Goal: Task Accomplishment & Management: Manage account settings

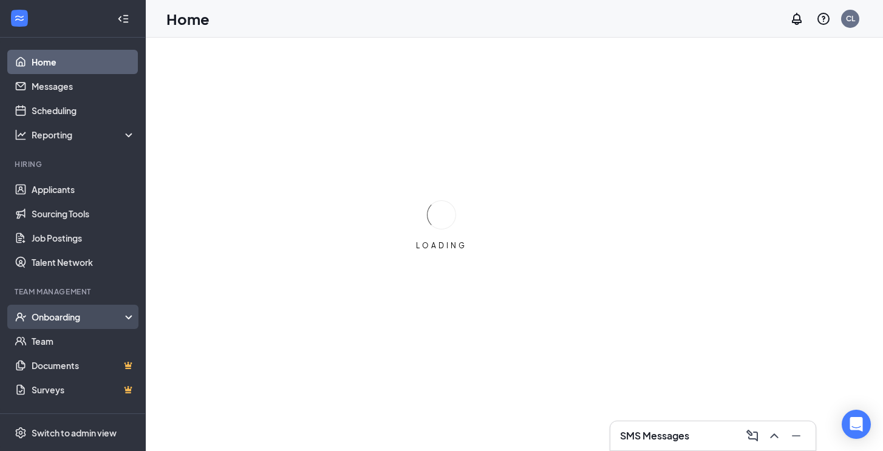
click at [79, 321] on div "Onboarding" at bounding box center [79, 317] width 94 height 12
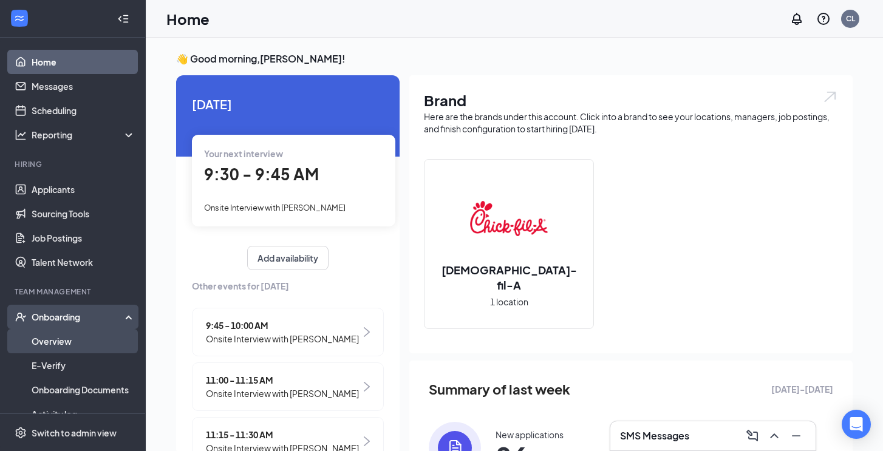
click at [75, 349] on link "Overview" at bounding box center [84, 341] width 104 height 24
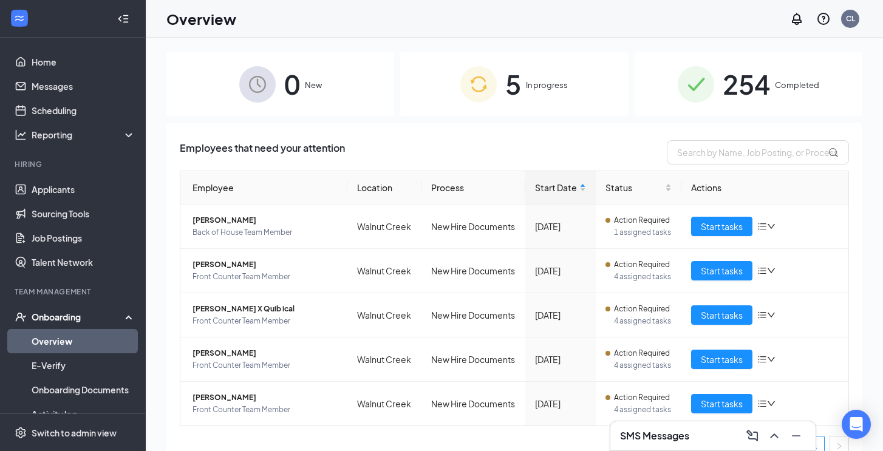
click at [767, 111] on div "254 Completed" at bounding box center [749, 84] width 228 height 64
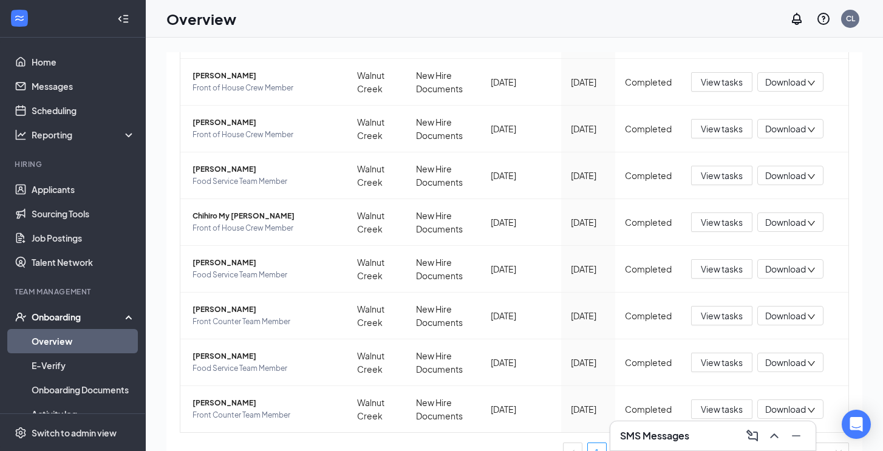
scroll to position [276, 0]
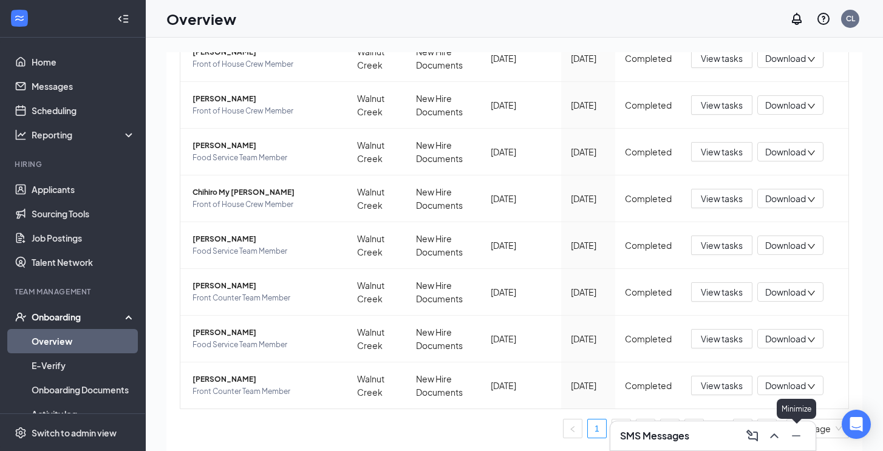
click at [800, 438] on icon "Minimize" at bounding box center [796, 436] width 15 height 15
click at [744, 434] on link "26" at bounding box center [743, 429] width 18 height 18
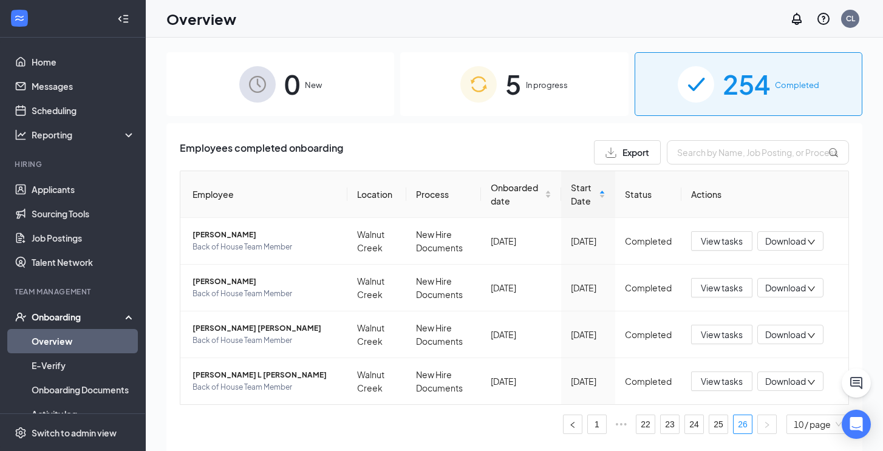
click at [437, 98] on div "5 In progress" at bounding box center [514, 84] width 228 height 64
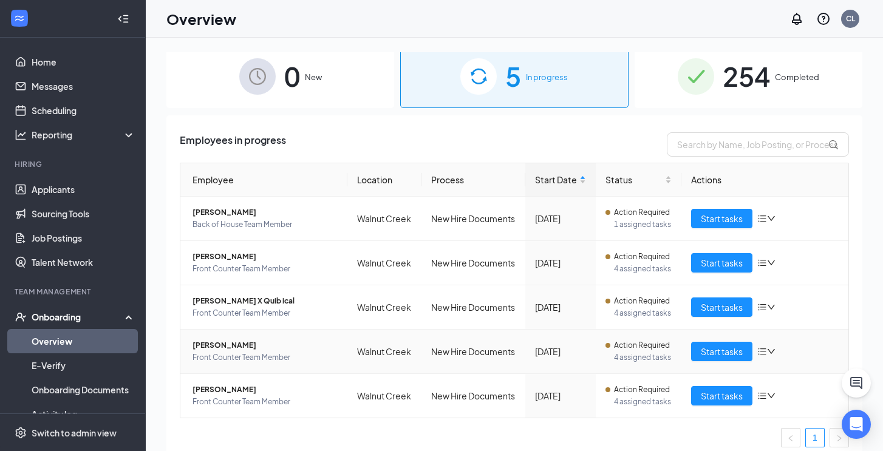
scroll to position [17, 0]
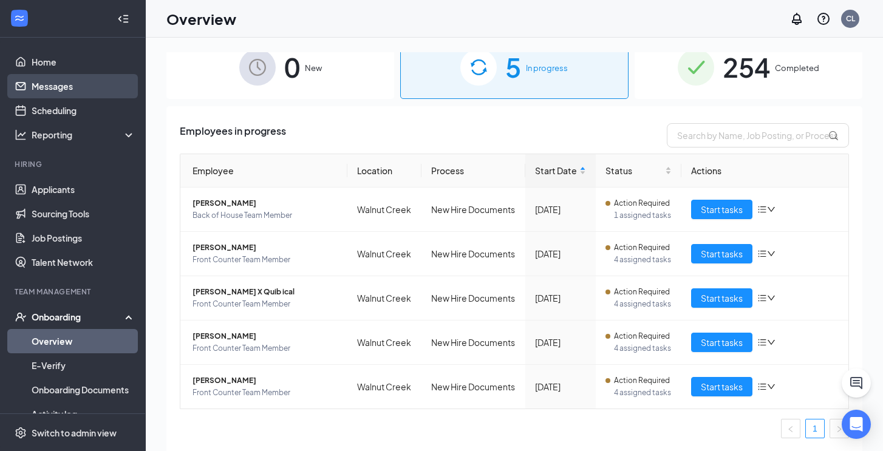
click at [55, 86] on link "Messages" at bounding box center [84, 86] width 104 height 24
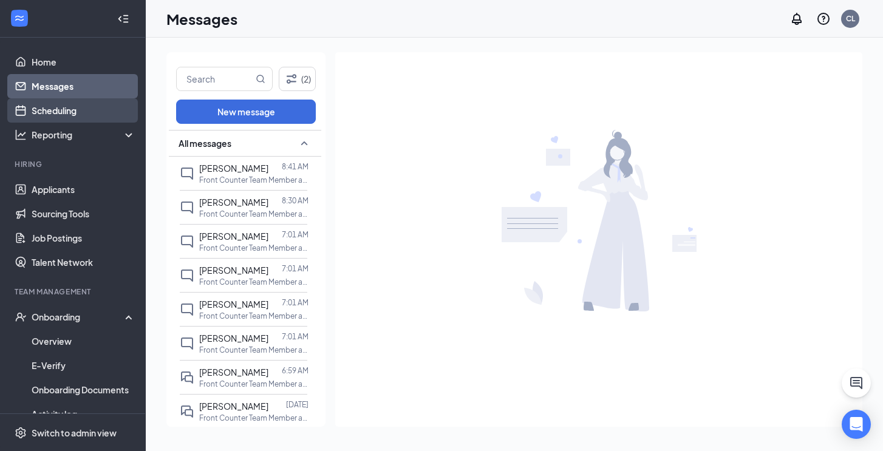
click at [59, 114] on link "Scheduling" at bounding box center [84, 110] width 104 height 24
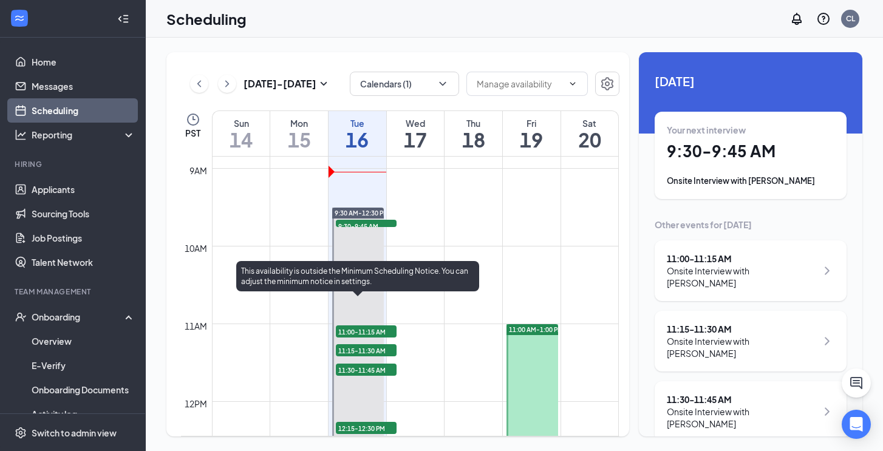
scroll to position [686, 0]
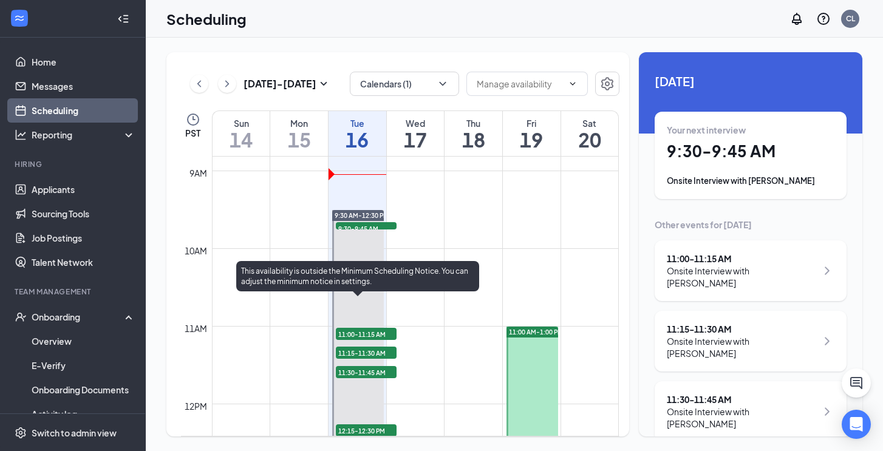
click at [346, 230] on div "9:30-9:45 AM 1" at bounding box center [366, 226] width 63 height 10
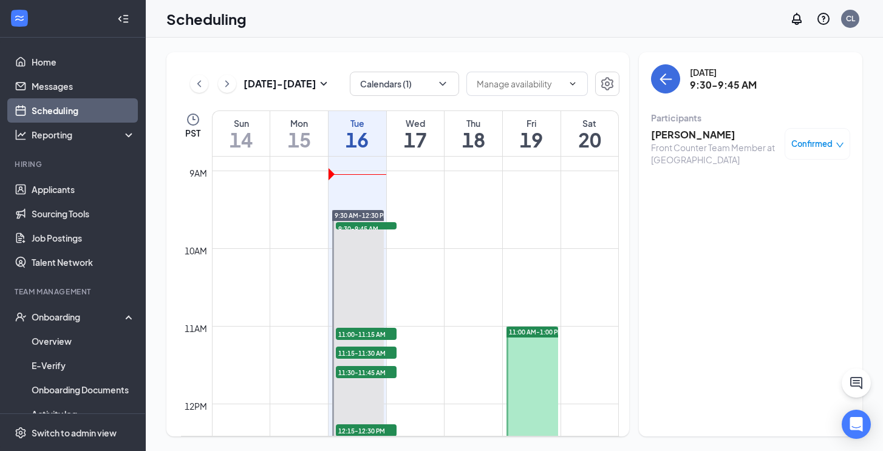
click at [696, 135] on h3 "[PERSON_NAME]" at bounding box center [715, 134] width 128 height 13
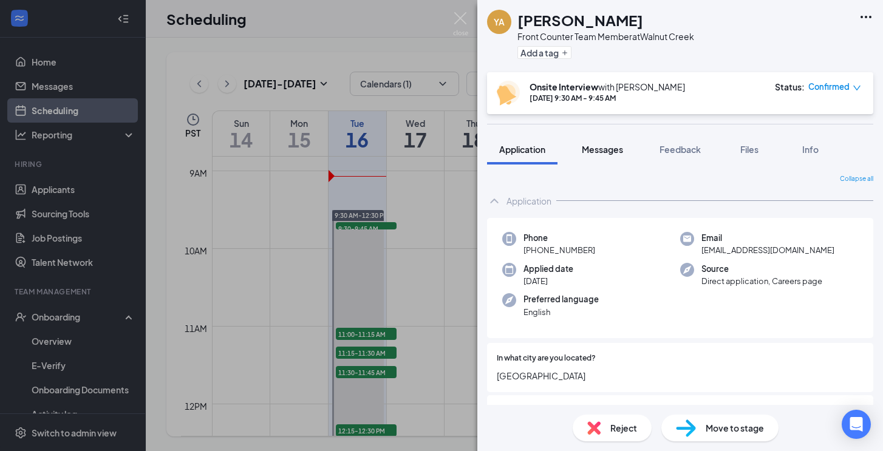
click at [605, 148] on span "Messages" at bounding box center [602, 149] width 41 height 11
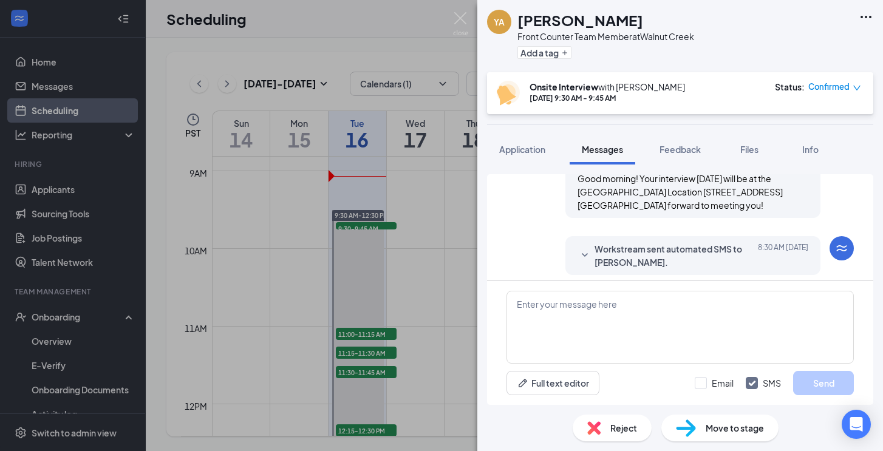
scroll to position [297, 0]
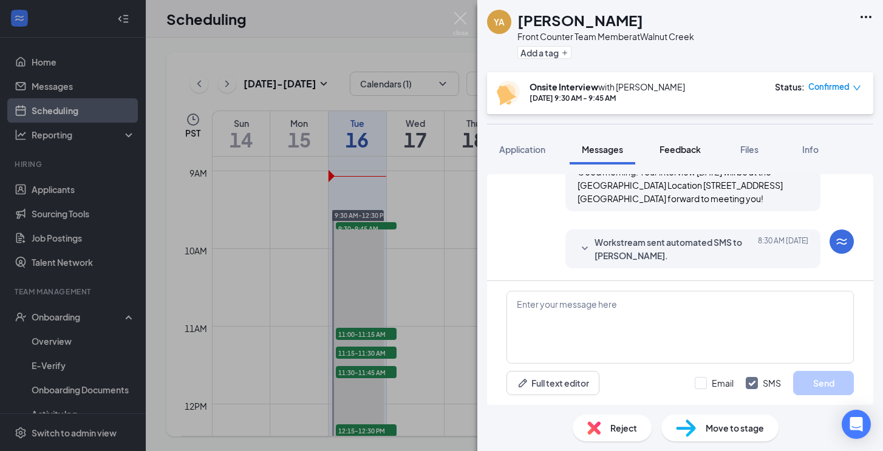
click at [674, 146] on span "Feedback" at bounding box center [679, 149] width 41 height 11
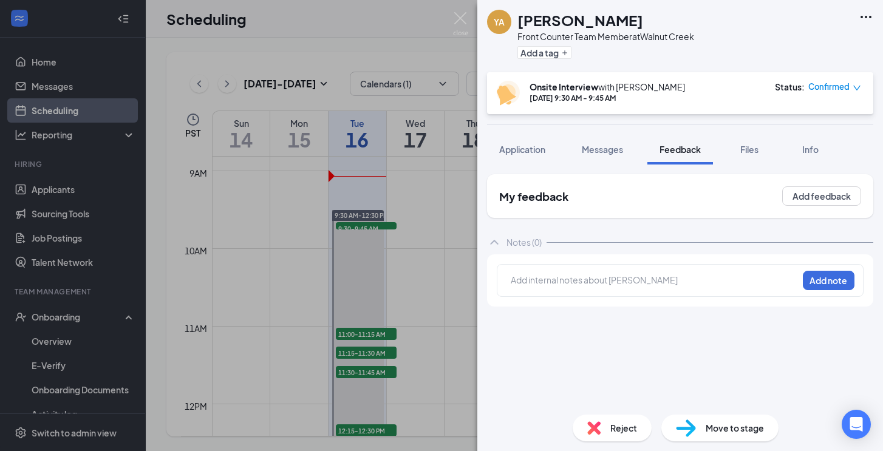
click at [553, 270] on div "Add internal notes about [PERSON_NAME] Add note" at bounding box center [680, 280] width 367 height 33
click at [550, 279] on div at bounding box center [654, 280] width 286 height 13
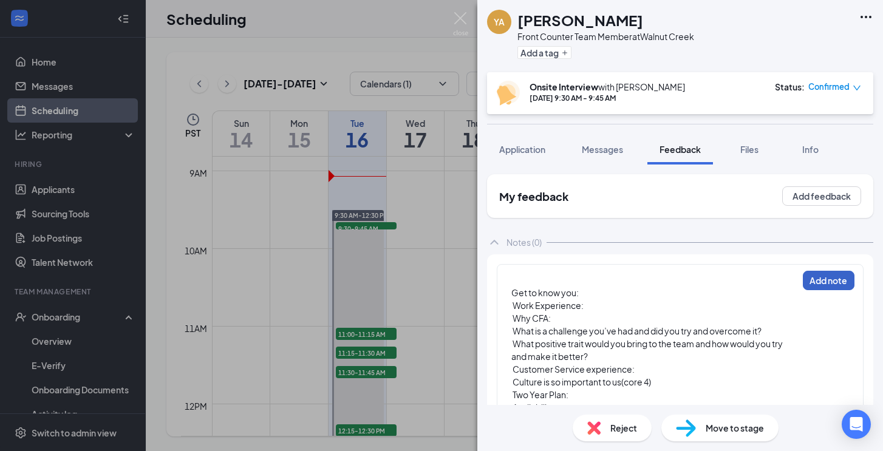
click at [819, 279] on button "Add note" at bounding box center [829, 280] width 52 height 19
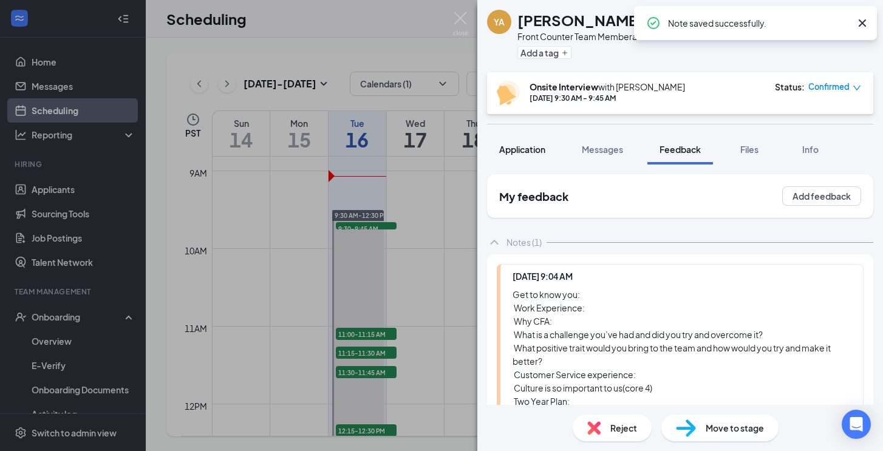
click at [524, 154] on span "Application" at bounding box center [522, 149] width 46 height 11
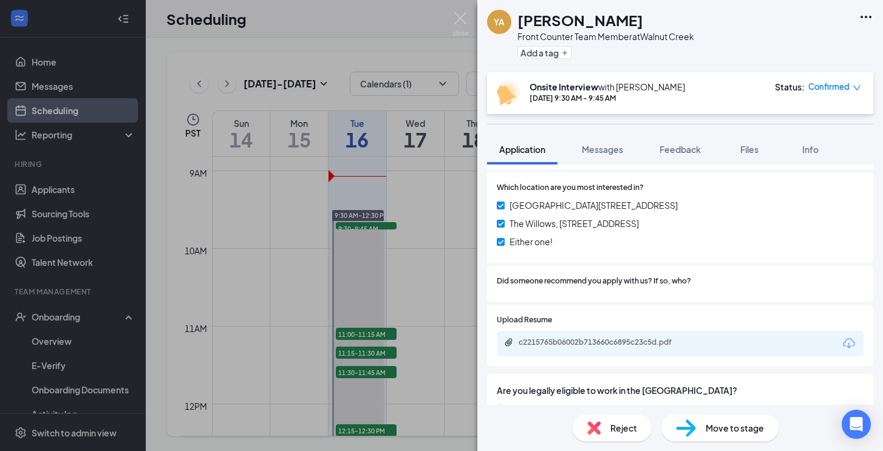
scroll to position [1014, 0]
click at [610, 336] on div "c2215765b06002b713660c6895c23c5d.pdf" at bounding box center [604, 341] width 170 height 10
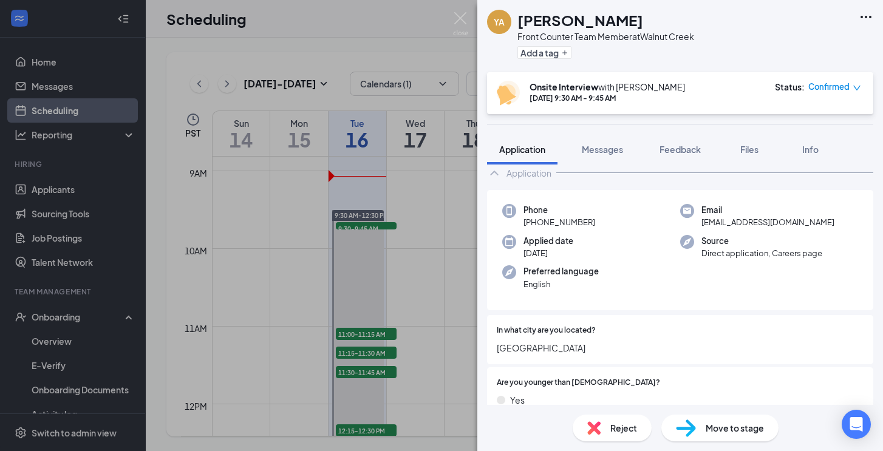
scroll to position [26, 0]
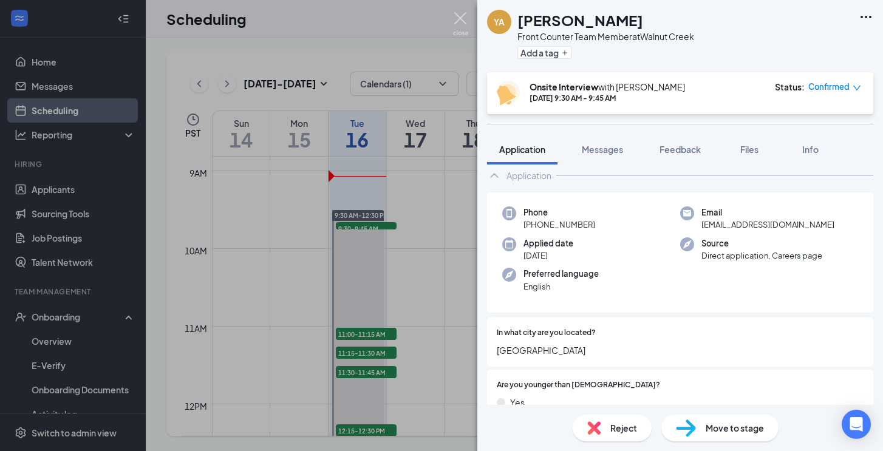
click at [458, 19] on img at bounding box center [460, 24] width 15 height 24
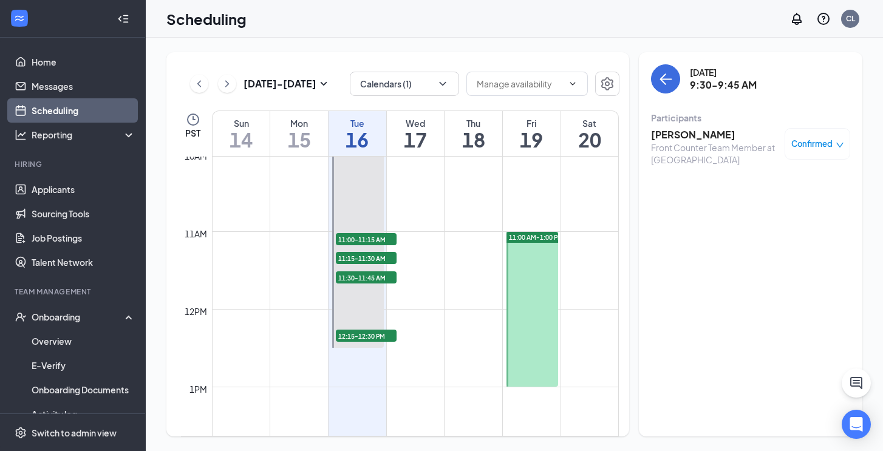
scroll to position [783, 0]
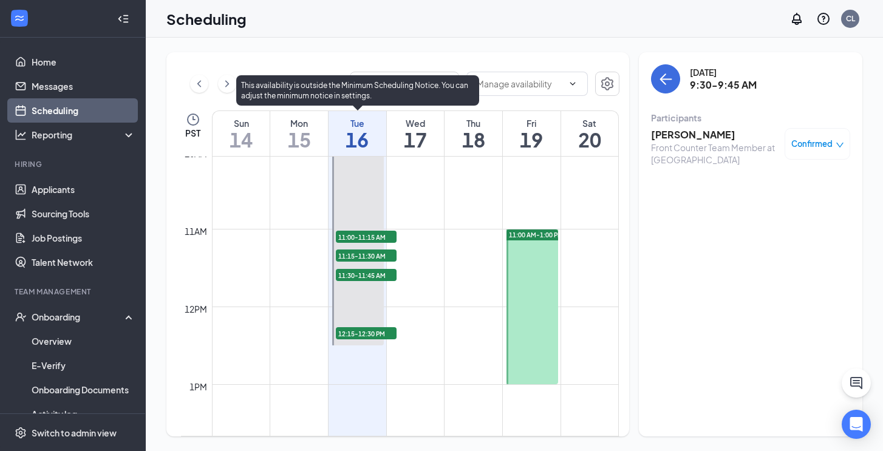
click at [359, 274] on span "11:30-11:45 AM" at bounding box center [366, 275] width 61 height 12
click at [361, 257] on span "11:15-11:30 AM" at bounding box center [366, 256] width 61 height 12
click at [366, 236] on span "11:00-11:15 AM" at bounding box center [366, 237] width 61 height 12
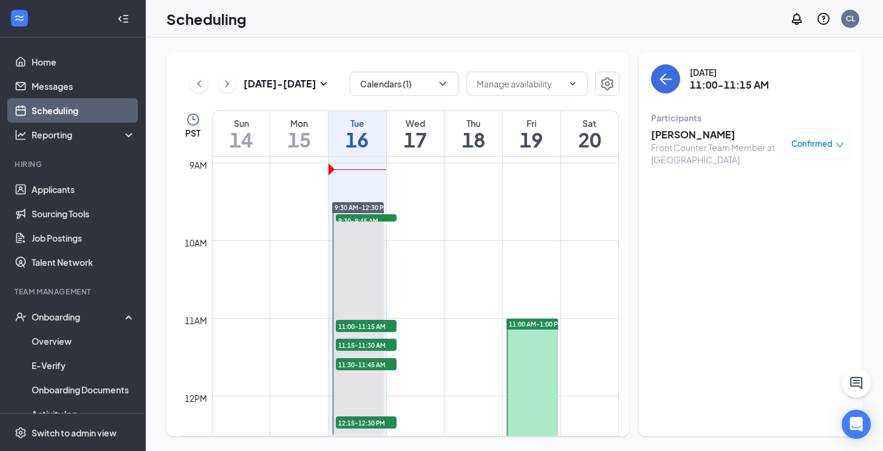
scroll to position [693, 0]
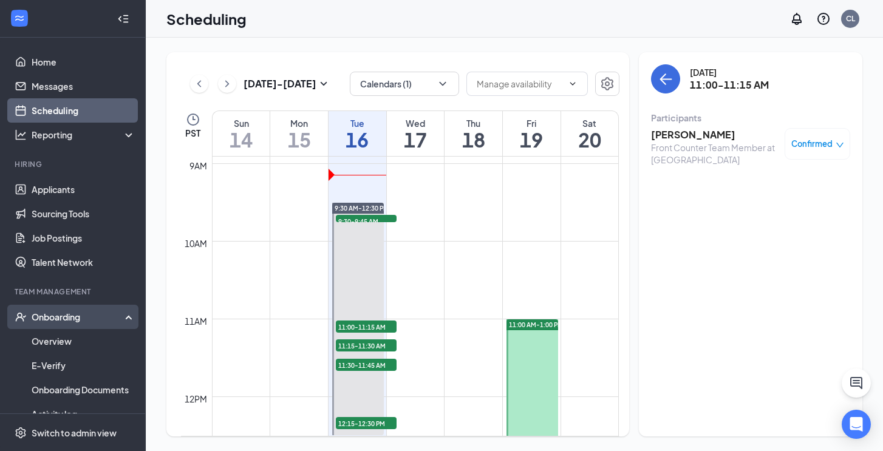
click at [74, 320] on div "Onboarding" at bounding box center [79, 317] width 94 height 12
click at [119, 321] on div "Onboarding" at bounding box center [79, 317] width 94 height 12
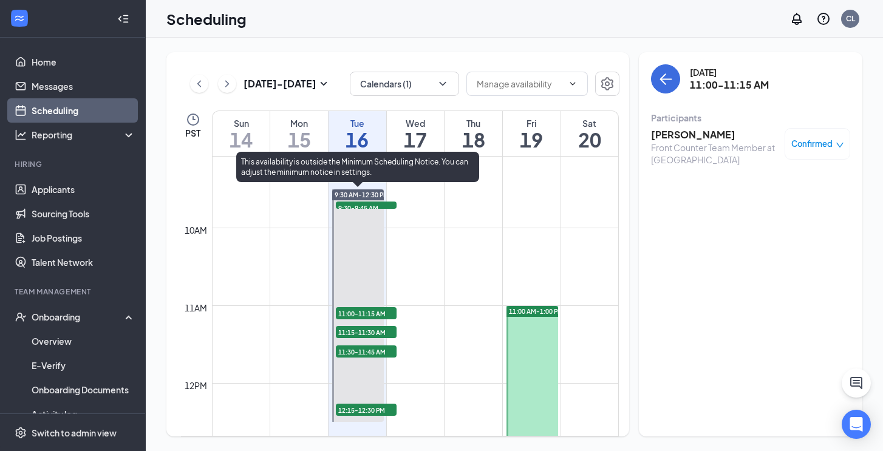
scroll to position [697, 0]
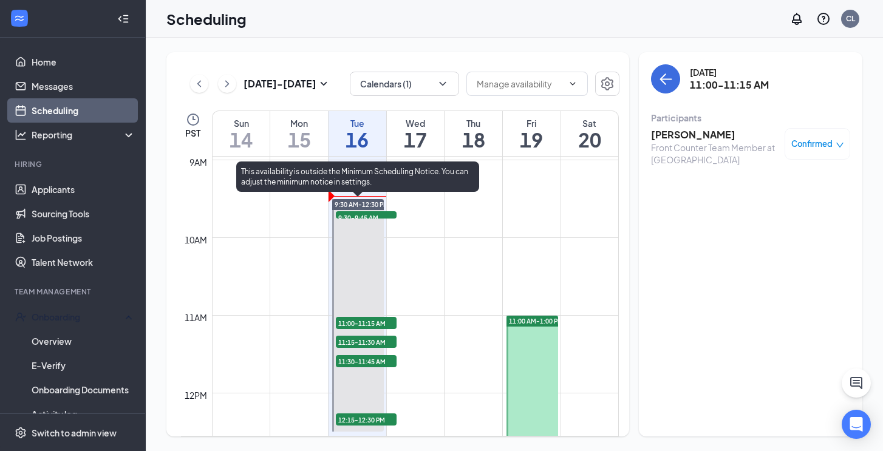
click at [358, 214] on span "9:30-9:45 AM" at bounding box center [366, 217] width 61 height 12
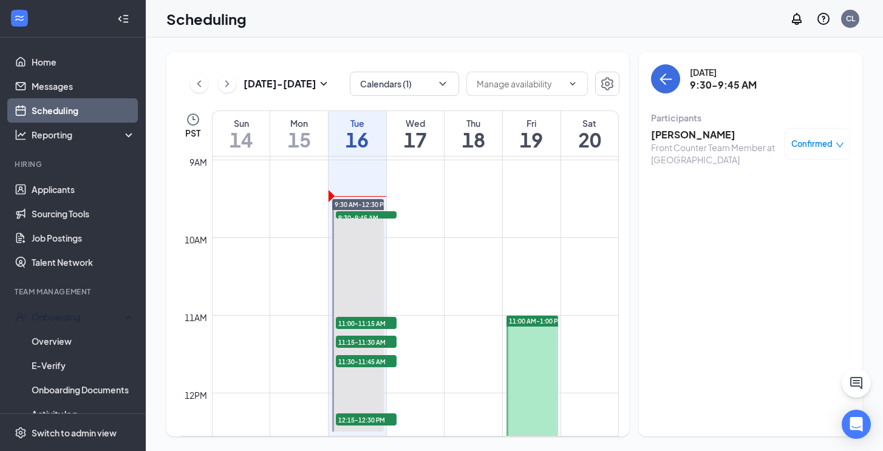
click at [666, 136] on h3 "[PERSON_NAME]" at bounding box center [715, 134] width 128 height 13
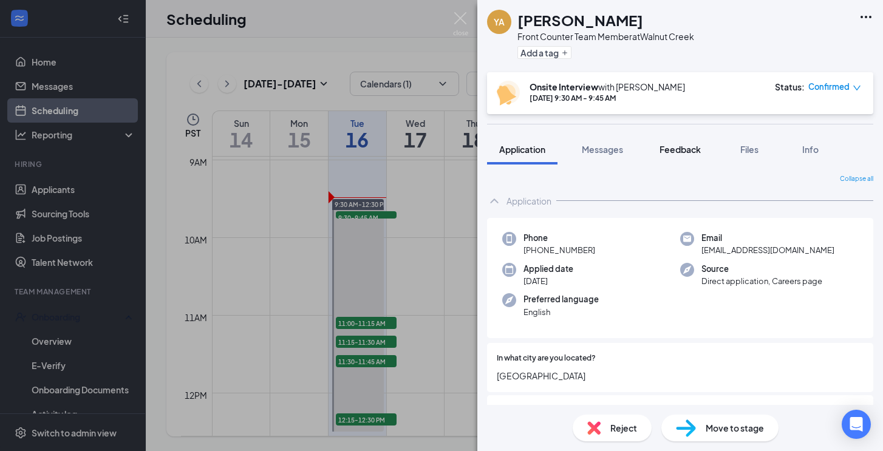
click at [683, 152] on span "Feedback" at bounding box center [679, 149] width 41 height 11
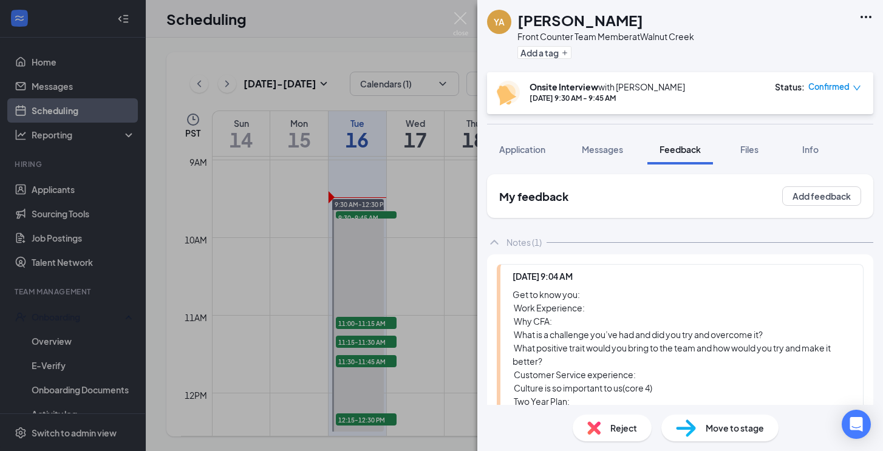
click at [591, 300] on div "Get to know you:‬ ‭ Work Experience:‬ ‭ Why CFA:‬ ‭ What is a challenge you’ve …" at bounding box center [682, 361] width 338 height 147
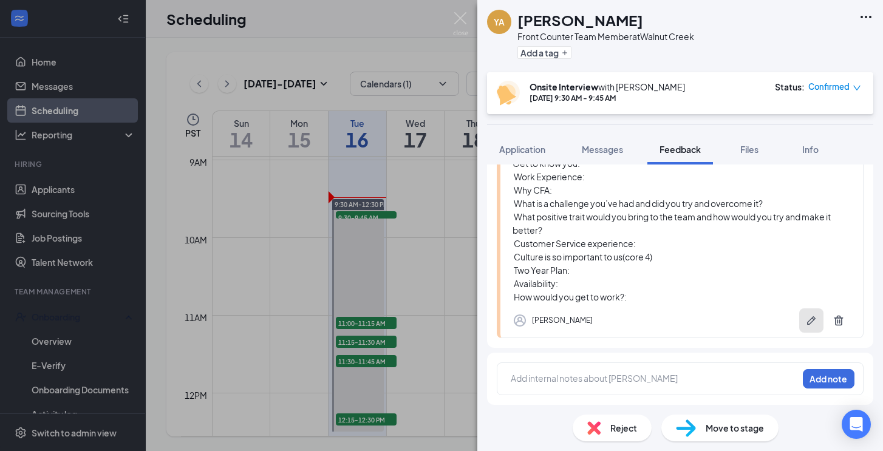
click at [812, 324] on icon "Pen" at bounding box center [811, 321] width 12 height 12
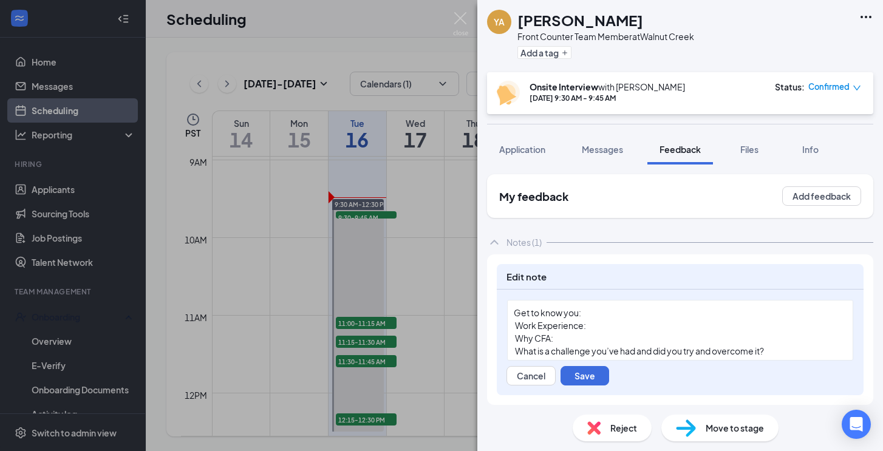
click at [613, 316] on div "Get to know you:‬" at bounding box center [680, 313] width 333 height 13
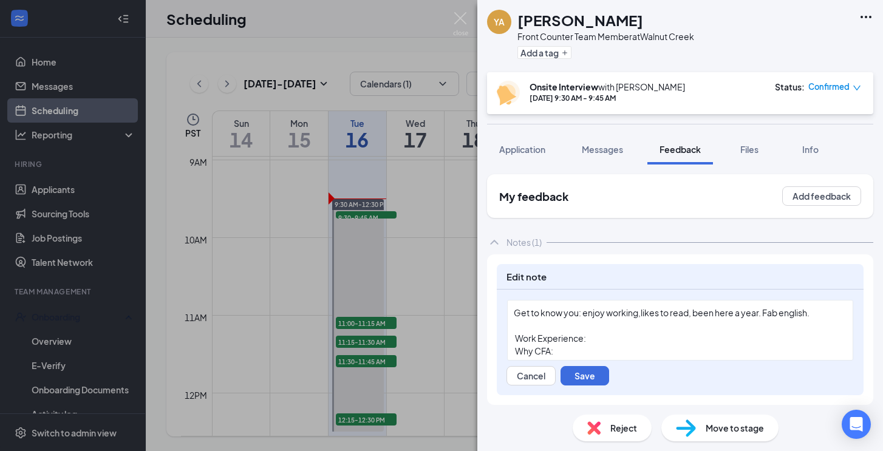
click at [644, 338] on div "‭ Work Experience:‬" at bounding box center [680, 338] width 333 height 13
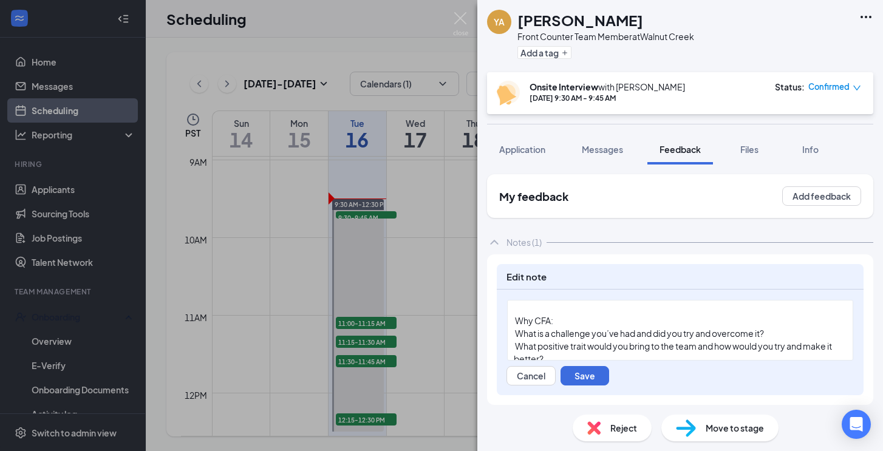
scroll to position [24, 0]
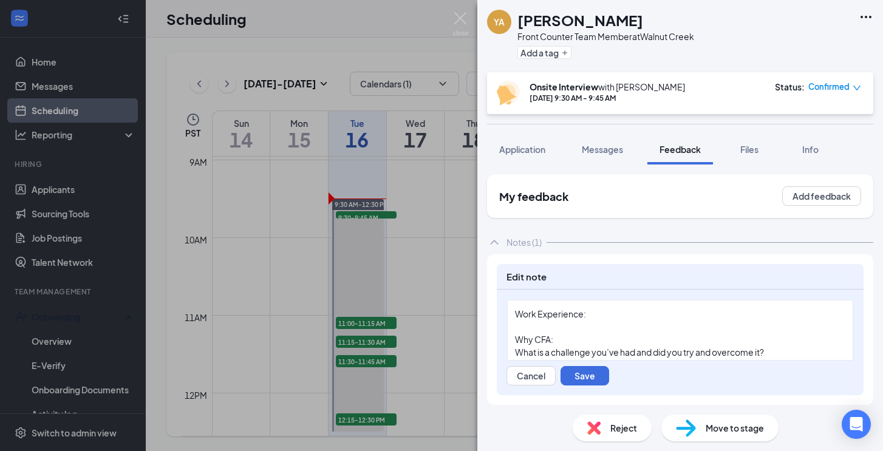
click at [591, 319] on div "‭ Work Experience:‬" at bounding box center [680, 314] width 333 height 13
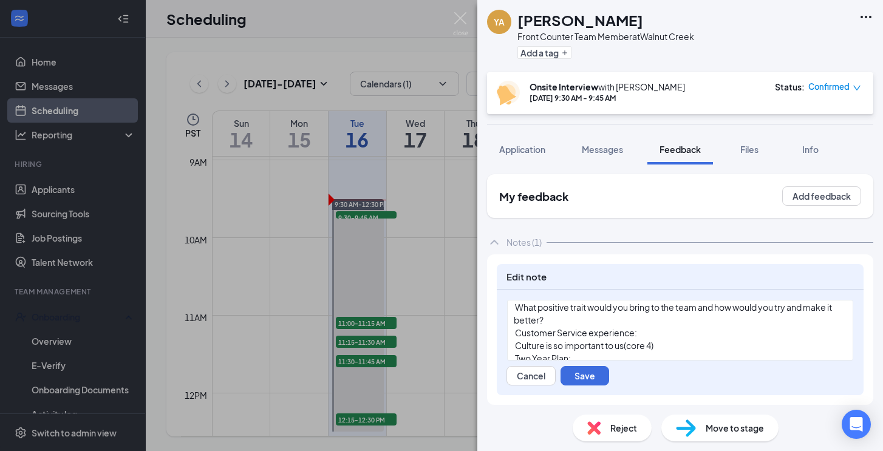
scroll to position [86, 0]
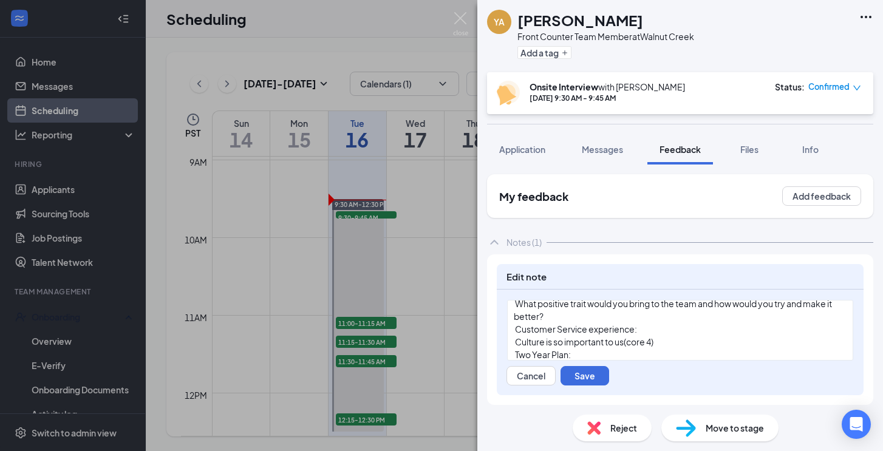
click at [547, 321] on div "‭ What positive trait would you bring to the team and how would you try and mak…" at bounding box center [680, 311] width 333 height 26
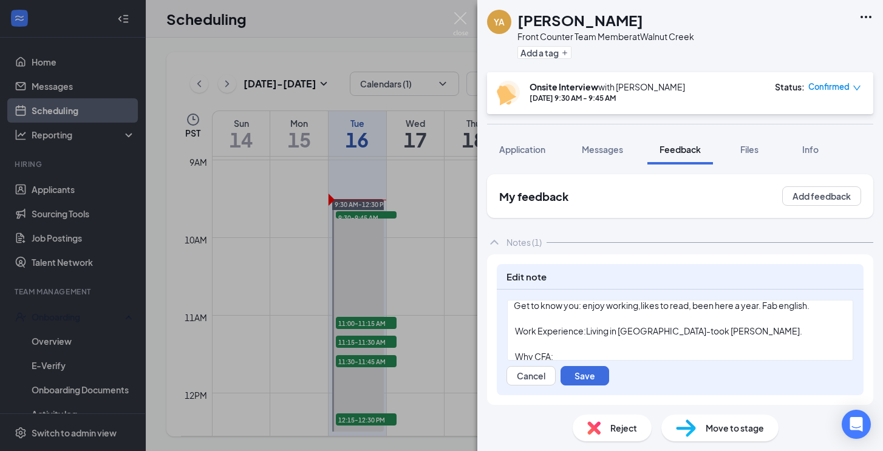
scroll to position [0, 0]
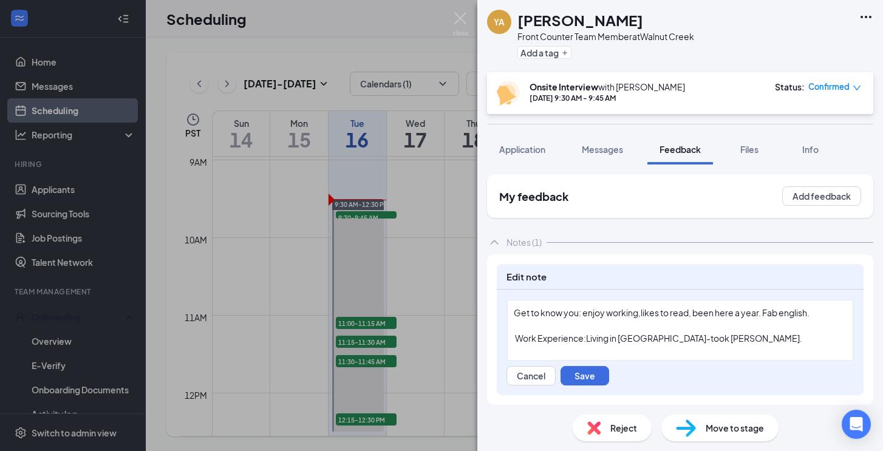
click at [711, 338] on div "‭ Work Experience:‬Living in [GEOGRAPHIC_DATA]-took [PERSON_NAME]." at bounding box center [680, 338] width 333 height 13
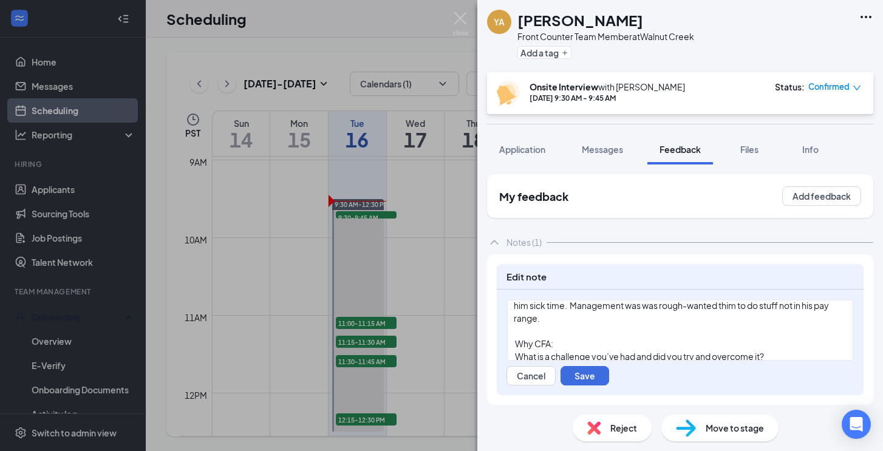
scroll to position [59, 0]
click at [559, 337] on div "‭ Why CFA:‬" at bounding box center [680, 343] width 333 height 13
click at [568, 337] on div "‭ Why CFA:‬" at bounding box center [680, 343] width 333 height 13
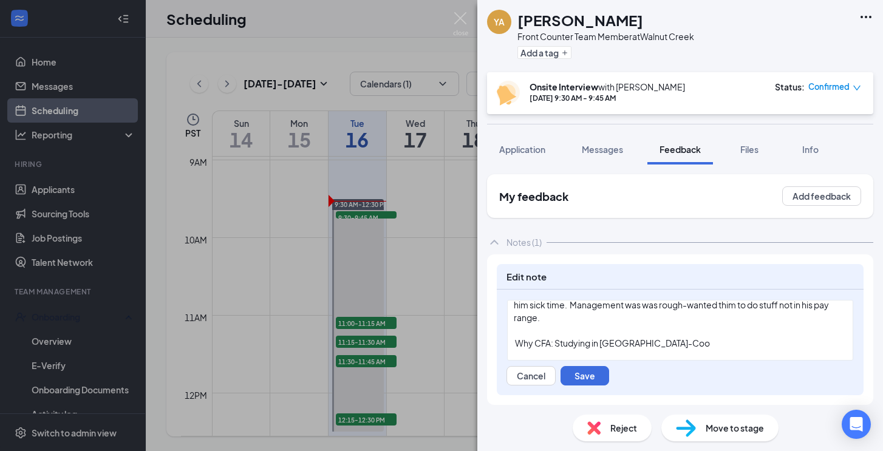
click at [593, 338] on span "‭ Why CFA:‬ Studying in [GEOGRAPHIC_DATA]-Coo" at bounding box center [612, 343] width 196 height 11
click at [687, 337] on div "‭ Why CFA:‬ Studying cooking in [GEOGRAPHIC_DATA]-Coo" at bounding box center [680, 343] width 333 height 13
click at [728, 338] on span "‭ Why CFA:‬ Studying cooking in [GEOGRAPHIC_DATA]. Willing to do Bak of house o…" at bounding box center [676, 350] width 324 height 24
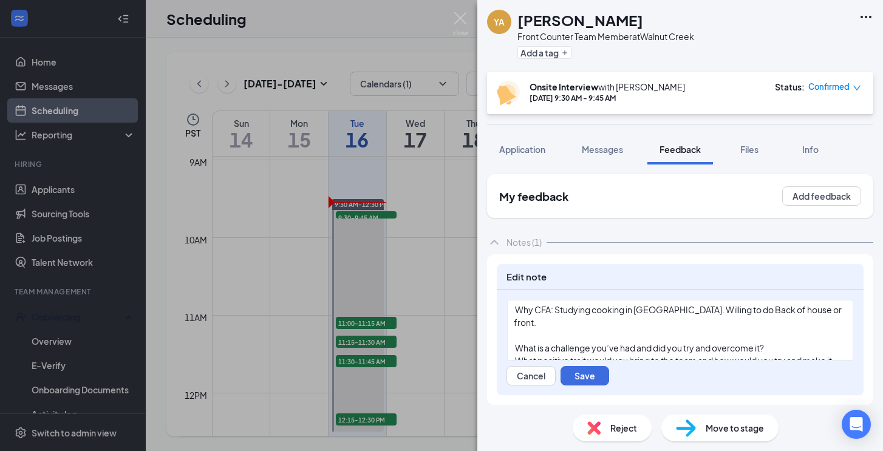
scroll to position [105, 0]
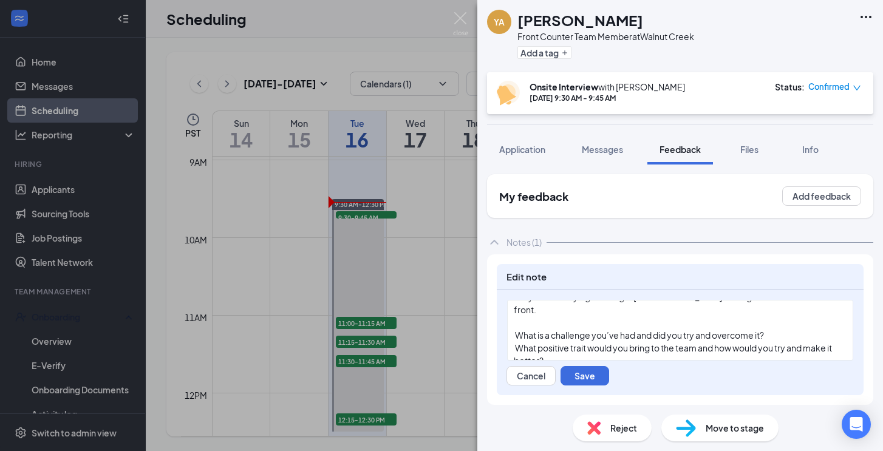
click at [783, 329] on div "‭ What is a challenge you’ve had and did you try and overcome it?‬" at bounding box center [680, 335] width 333 height 13
click at [778, 329] on div "‭ What is a challenge you’ve had and did you try and overcome it?‬" at bounding box center [680, 335] width 333 height 13
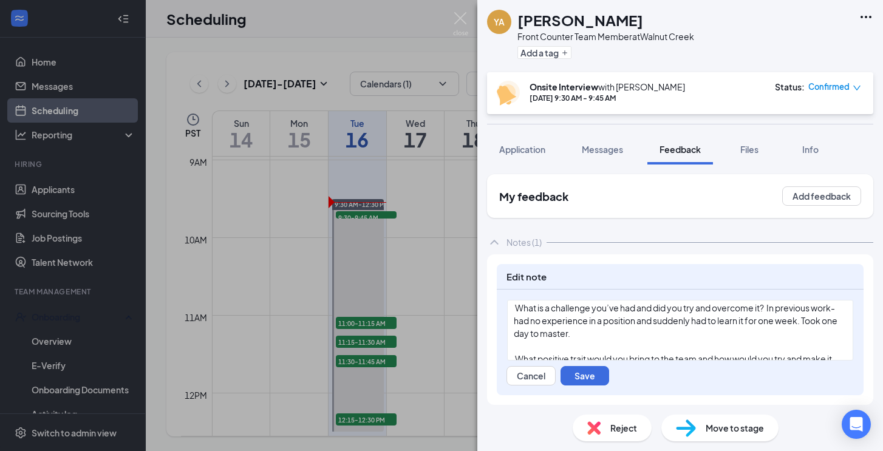
scroll to position [135, 0]
click at [591, 350] on div "‭ What positive trait would you bring to the team and how would you try and mak…" at bounding box center [680, 363] width 333 height 26
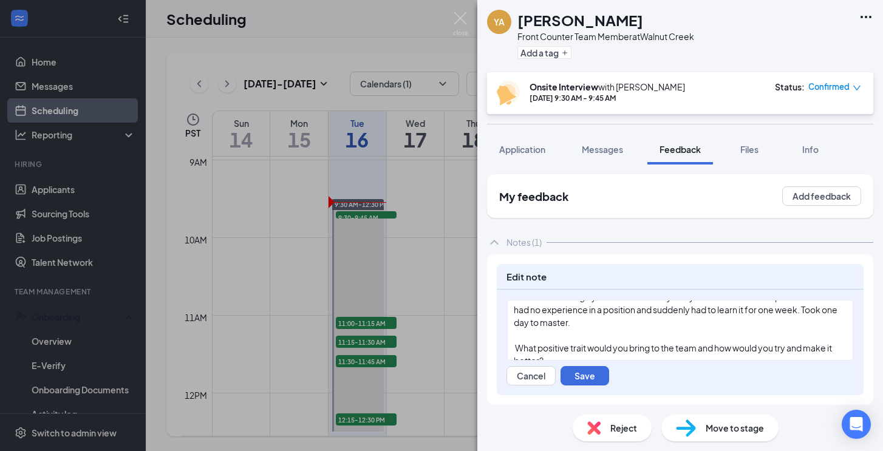
click at [591, 367] on div at bounding box center [680, 373] width 333 height 13
click at [558, 342] on div "‭ What positive trait would you bring to the team and how would you try and mak…" at bounding box center [680, 355] width 333 height 26
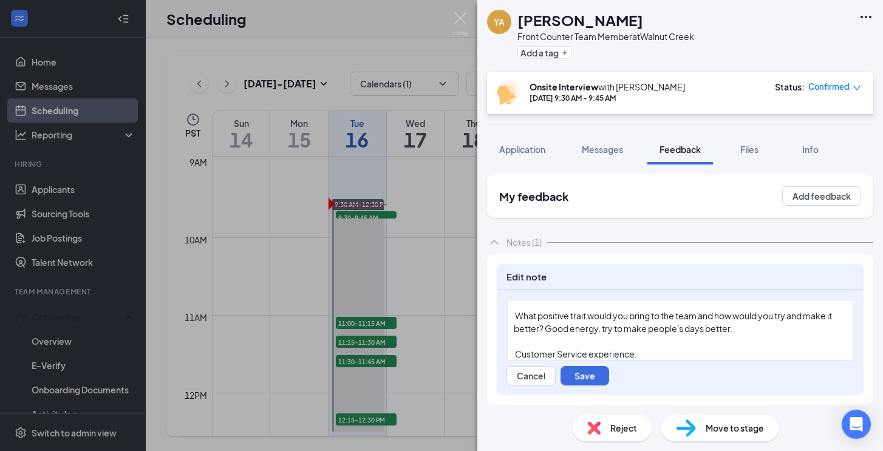
click at [647, 348] on div "‭ Customer Service experience:‬" at bounding box center [680, 354] width 333 height 13
click at [656, 348] on div "‭ Customer Service experience:‬" at bounding box center [680, 354] width 333 height 13
click at [637, 359] on div "‭ Customer Service experience:‬ Meat clerk so served customers. Busy day. Coupo…" at bounding box center [680, 367] width 333 height 38
click at [674, 359] on div "‭ Culture is so important to us(core 4)‬" at bounding box center [680, 365] width 333 height 13
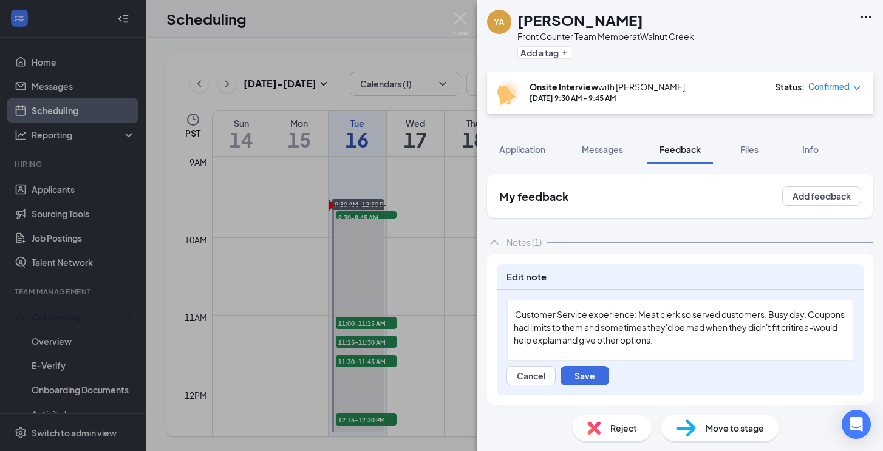
click at [689, 359] on div "‭ Culture is so important to us(core 4)" at bounding box center [680, 365] width 333 height 13
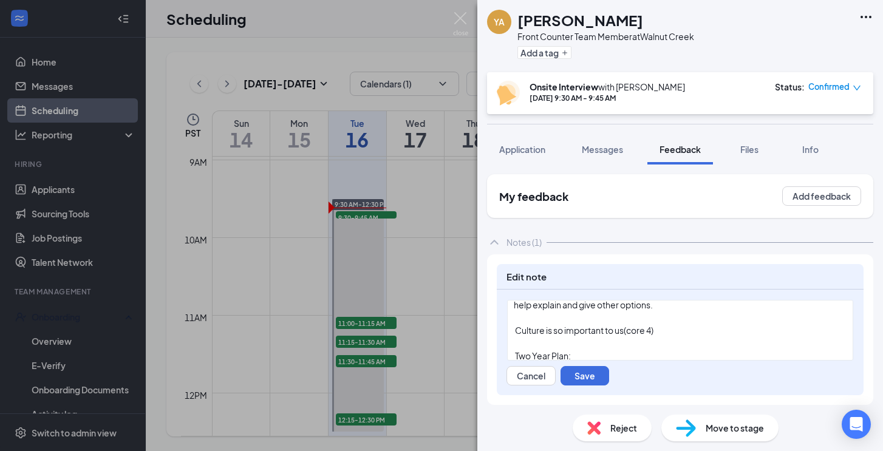
scroll to position [253, 0]
click at [579, 347] on div "‭ Two Year Plan:‬" at bounding box center [680, 353] width 333 height 13
click at [576, 347] on div "‭ Two Year Plan:‬" at bounding box center [680, 353] width 333 height 13
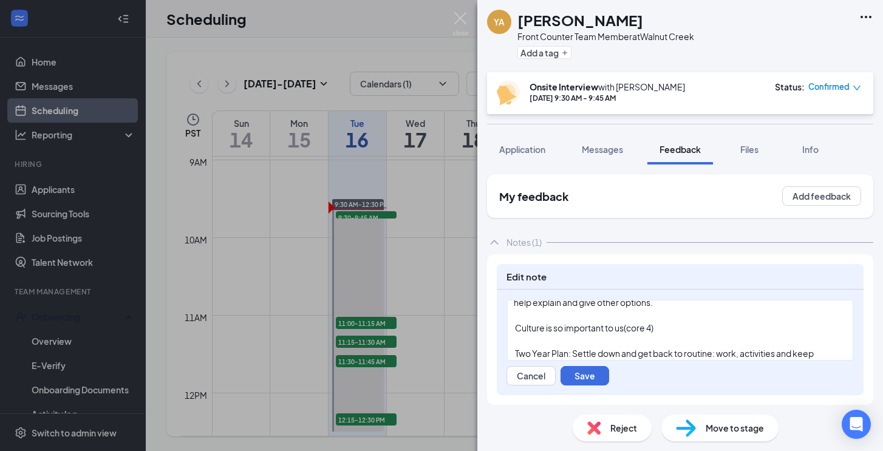
scroll to position [284, 0]
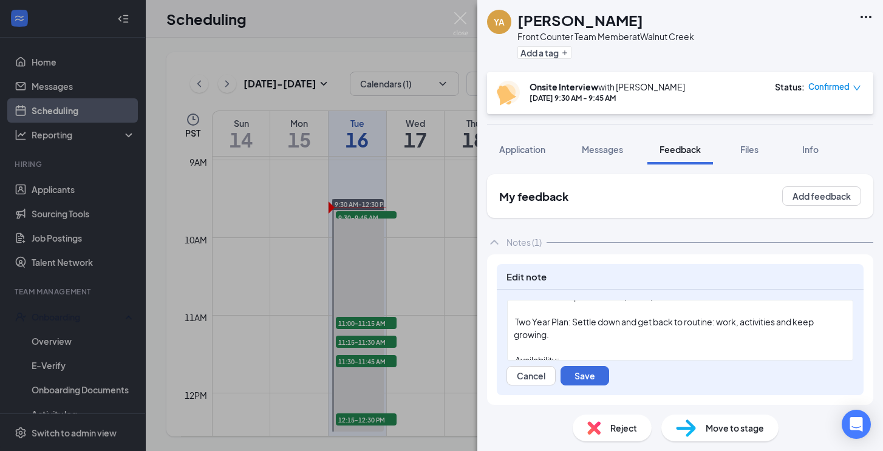
click at [568, 354] on div "‭ Availability:‬" at bounding box center [680, 360] width 333 height 13
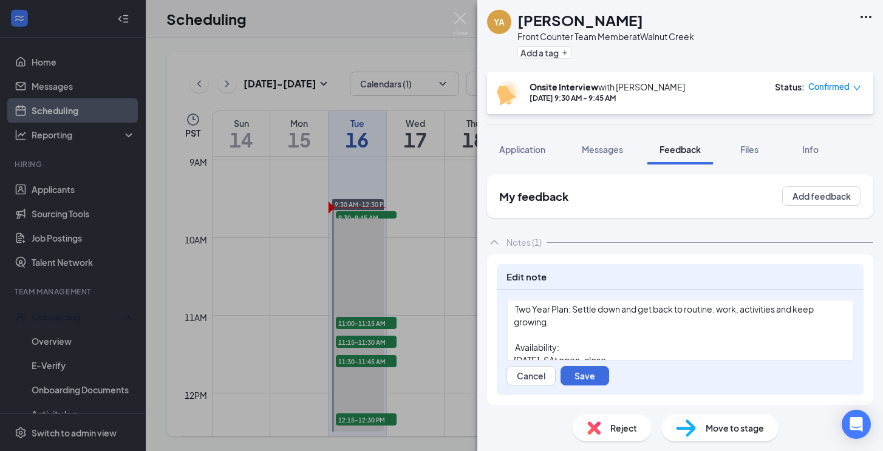
click at [562, 355] on span "[DATE]-SAt open-close" at bounding box center [560, 360] width 92 height 11
click at [642, 367] on div "‭ How would you get to work?:‬" at bounding box center [680, 373] width 333 height 13
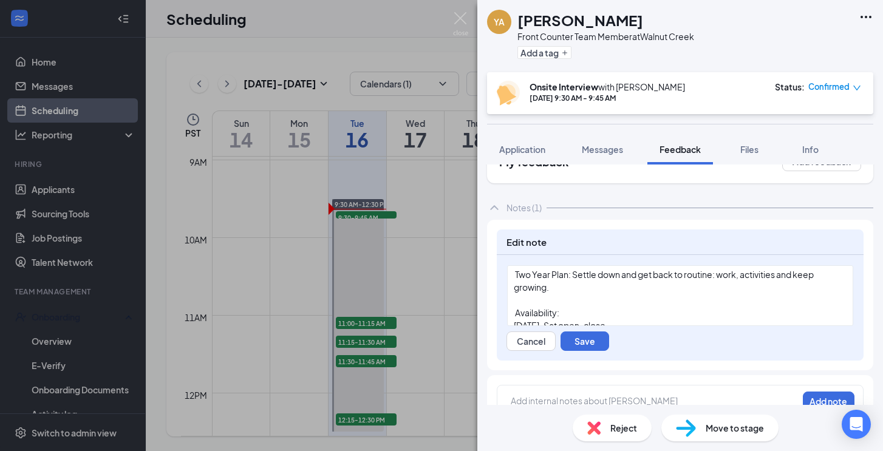
scroll to position [37, 0]
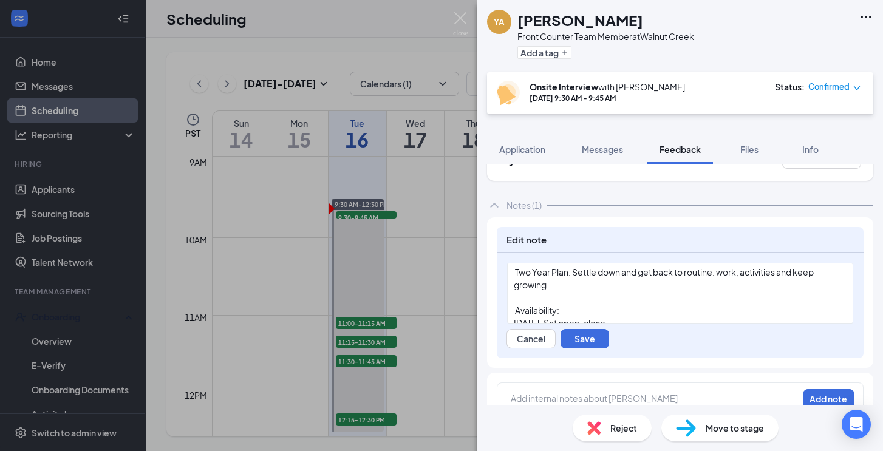
click at [628, 317] on div "[DATE]-Sat open-close" at bounding box center [680, 323] width 333 height 13
click at [675, 342] on div "‭ How would you get to work?:‬ [PERSON_NAME]" at bounding box center [680, 348] width 333 height 13
click at [593, 334] on button "Save" at bounding box center [584, 338] width 49 height 19
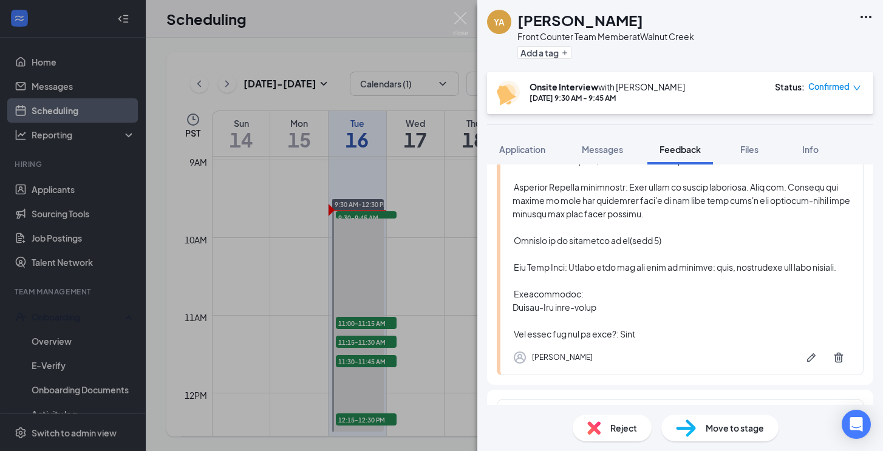
scroll to position [358, 0]
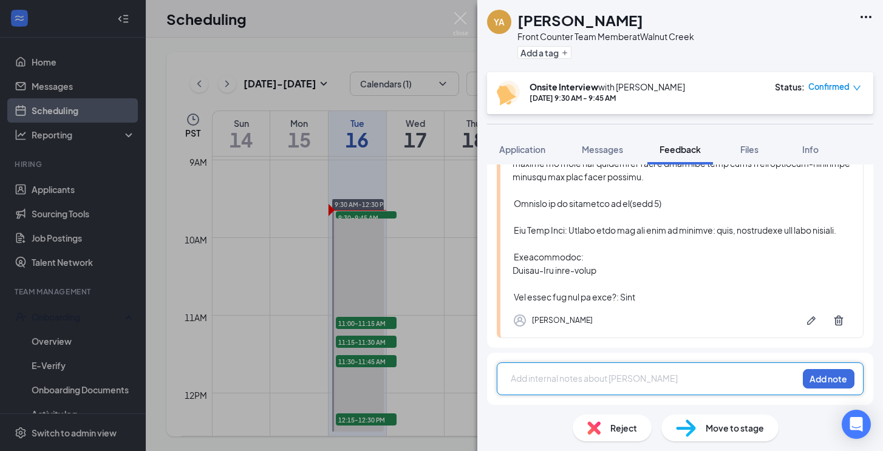
click at [580, 378] on div at bounding box center [654, 378] width 286 height 13
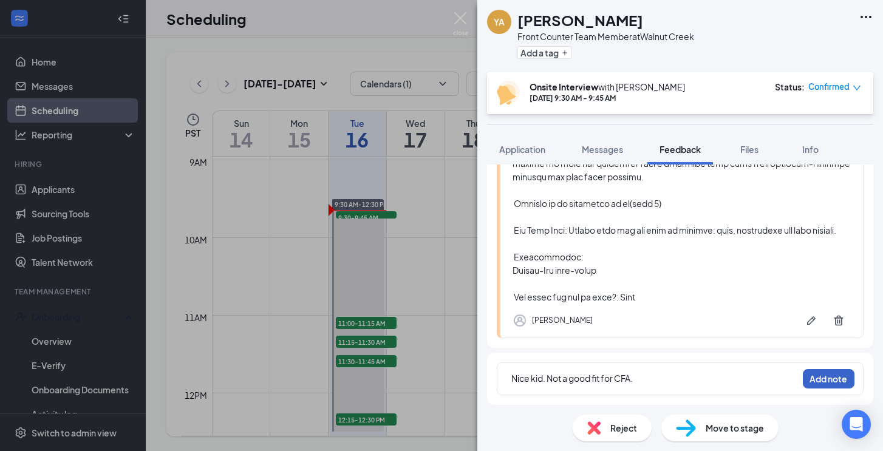
click at [825, 383] on button "Add note" at bounding box center [829, 378] width 52 height 19
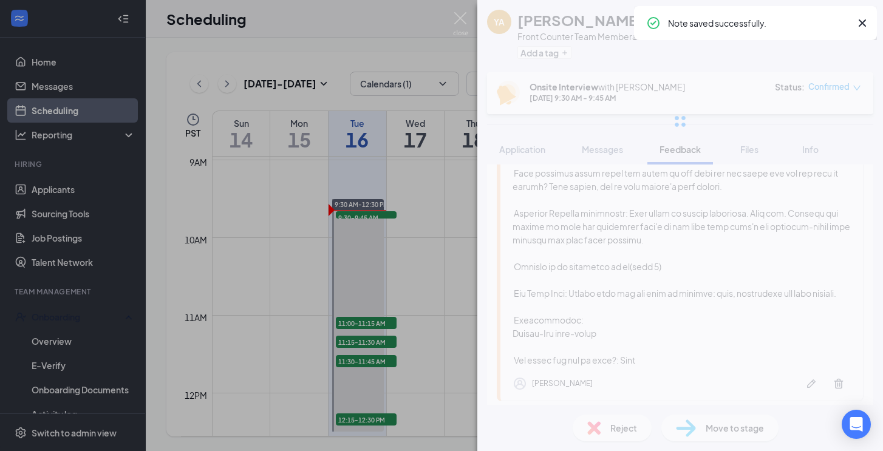
scroll to position [0, 0]
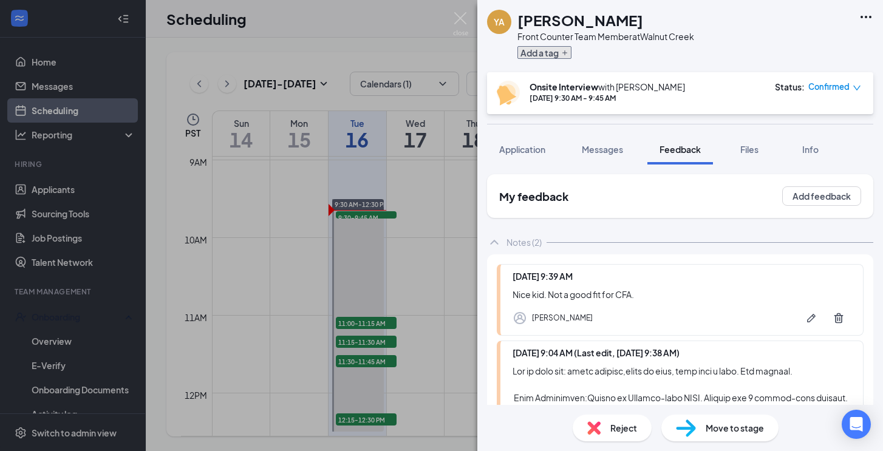
click at [548, 51] on button "Add a tag" at bounding box center [544, 52] width 54 height 13
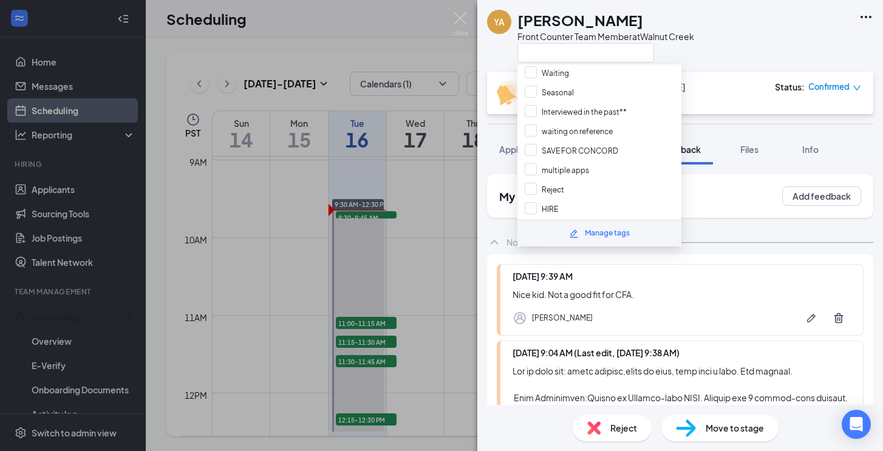
scroll to position [302, 0]
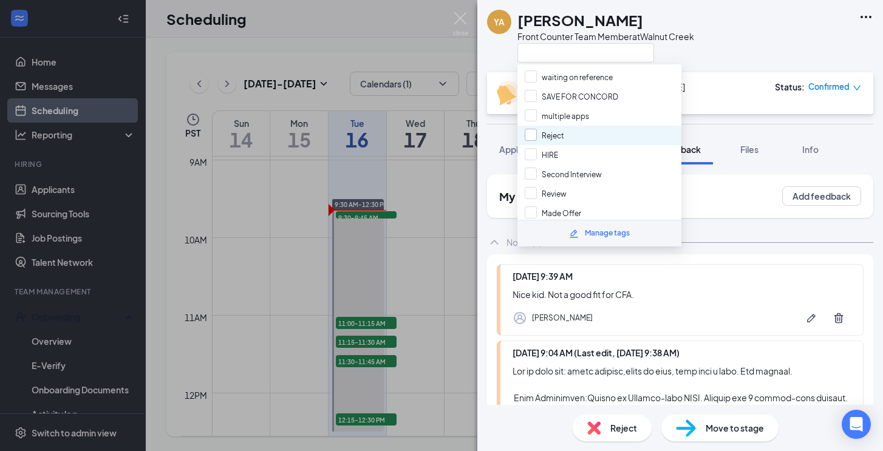
click at [530, 129] on input "Reject" at bounding box center [544, 135] width 39 height 13
checkbox input "true"
click at [458, 15] on img at bounding box center [460, 24] width 15 height 24
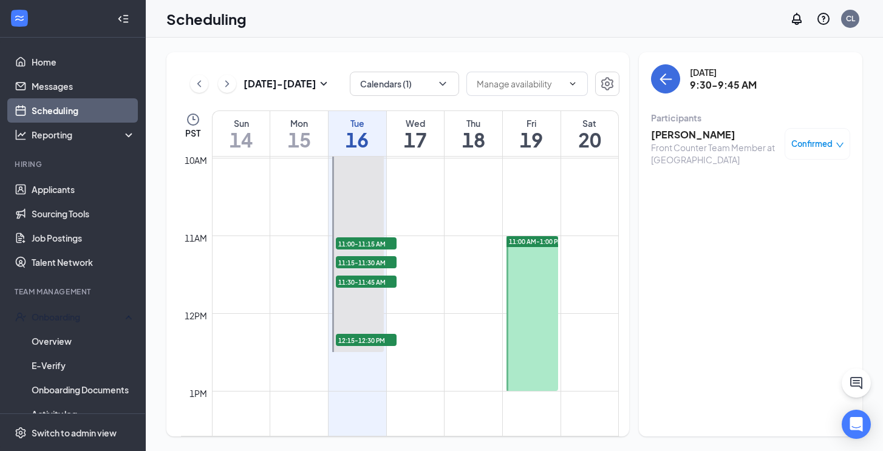
scroll to position [782, 0]
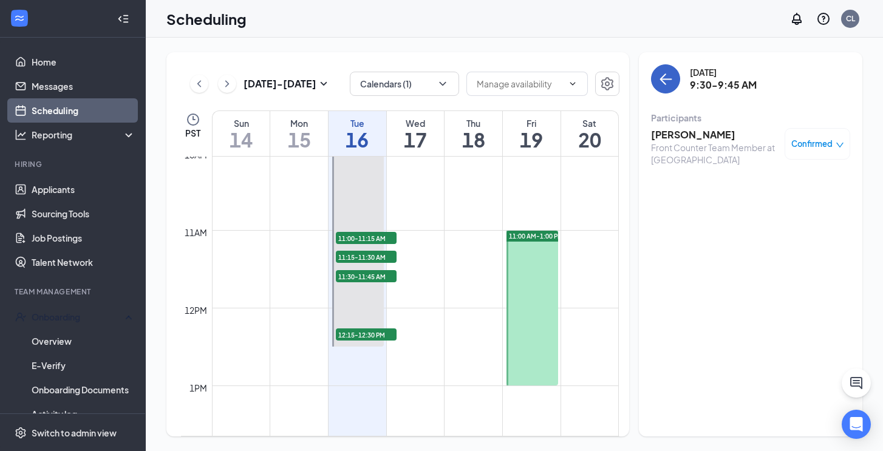
click at [664, 80] on icon "ArrowLeft" at bounding box center [665, 79] width 15 height 15
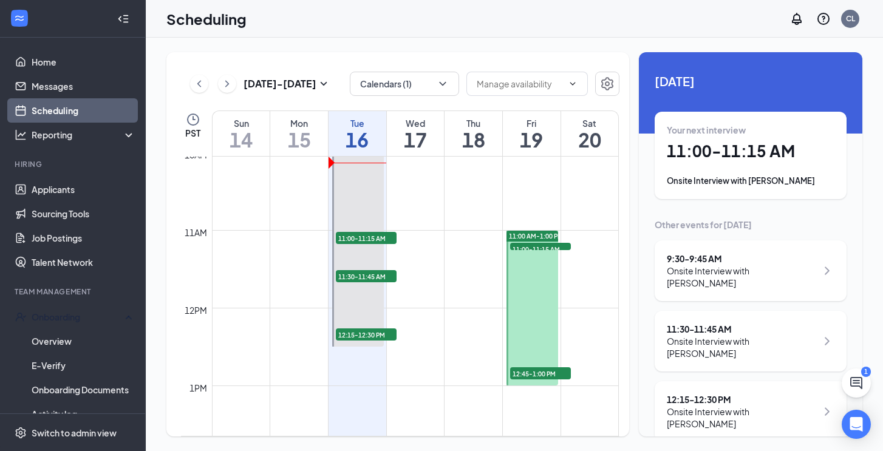
scroll to position [757, 0]
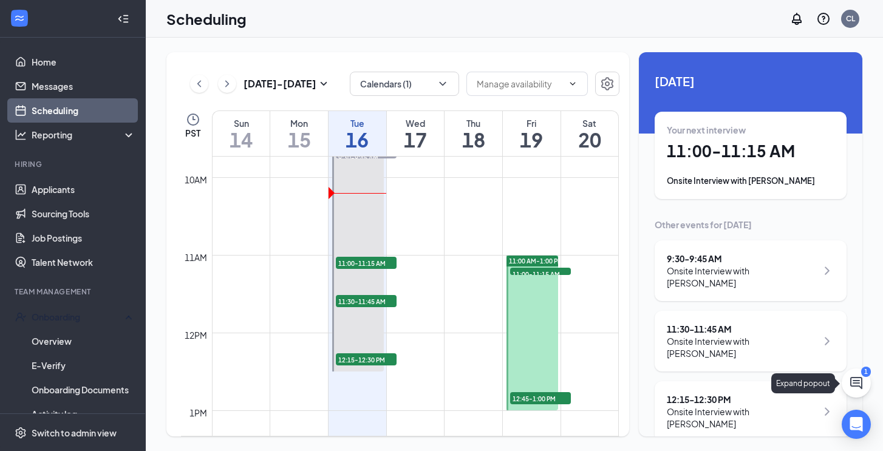
click at [854, 375] on button at bounding box center [856, 383] width 29 height 29
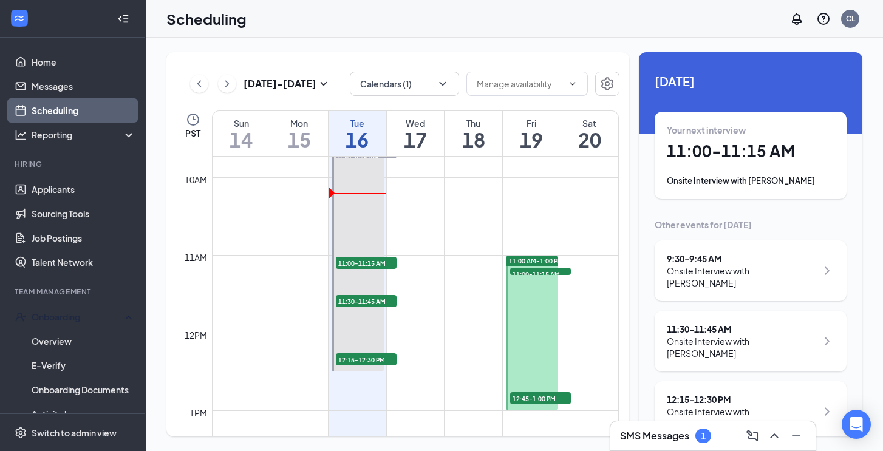
click at [668, 435] on h3 "SMS Messages" at bounding box center [654, 435] width 69 height 13
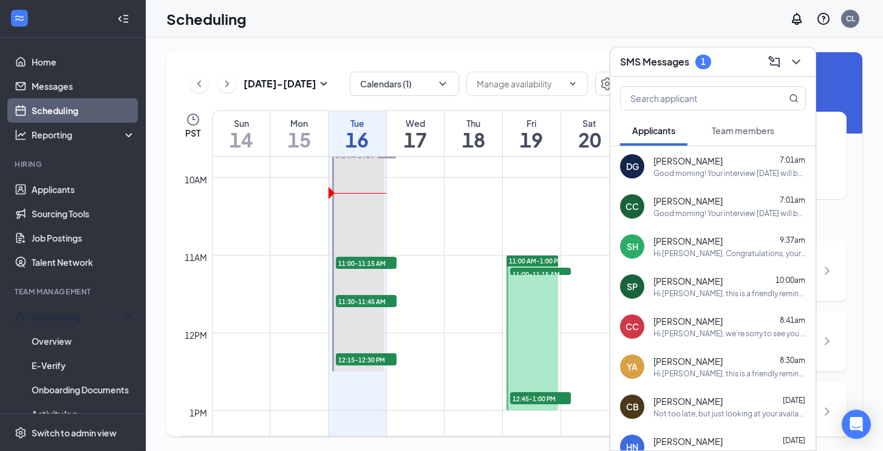
click at [741, 132] on span "Team members" at bounding box center [743, 130] width 63 height 11
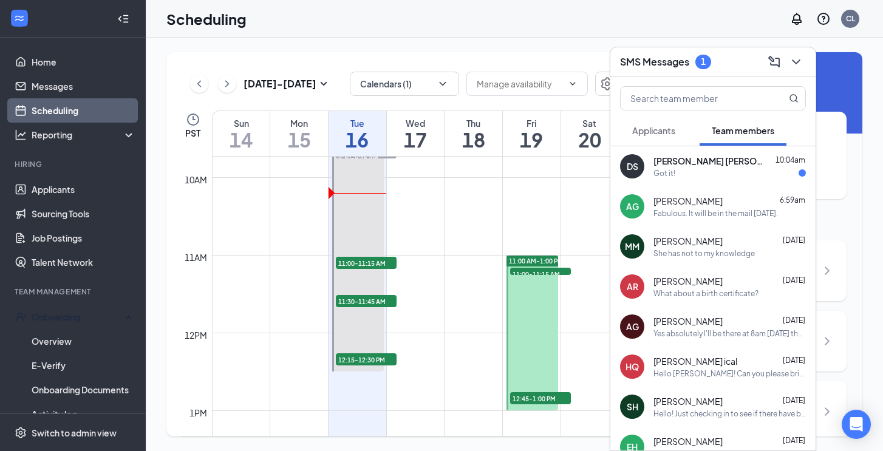
click at [705, 168] on div "Got it!" at bounding box center [729, 173] width 152 height 10
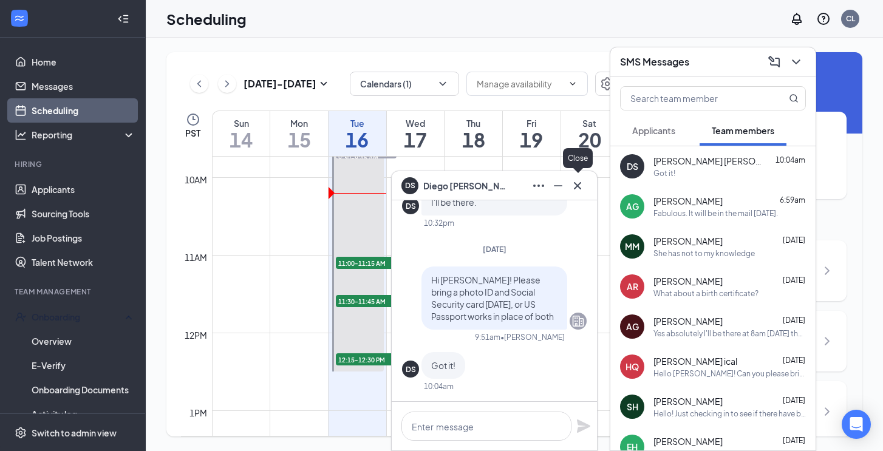
click at [580, 189] on icon "Cross" at bounding box center [577, 186] width 15 height 15
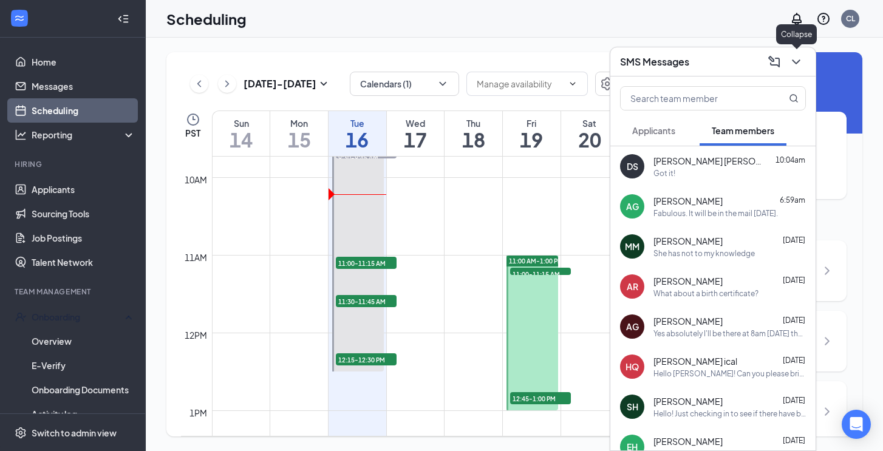
click at [796, 66] on icon "ChevronDown" at bounding box center [796, 62] width 15 height 15
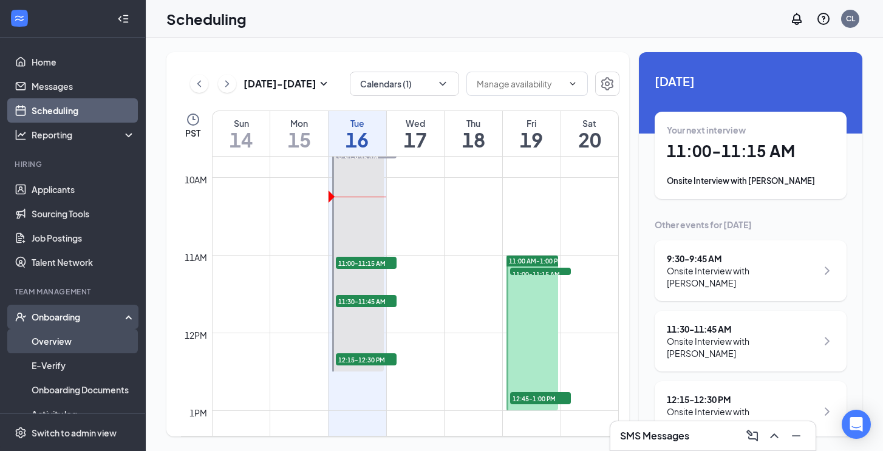
click at [86, 339] on link "Overview" at bounding box center [84, 341] width 104 height 24
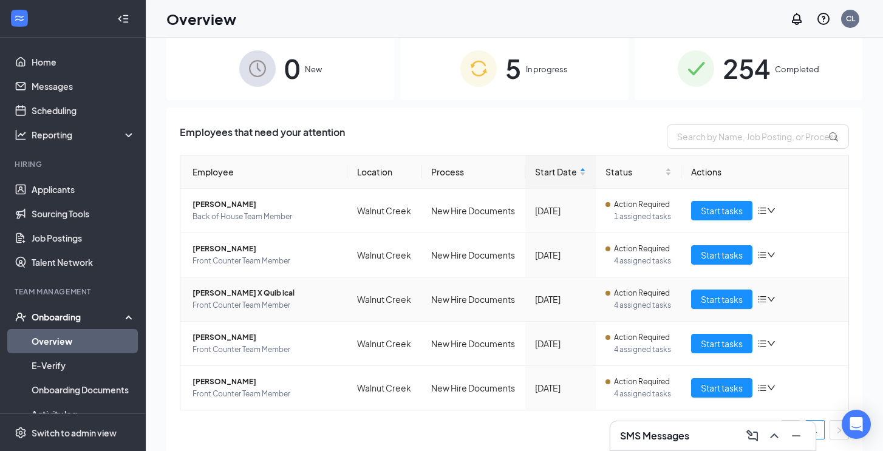
scroll to position [2, 0]
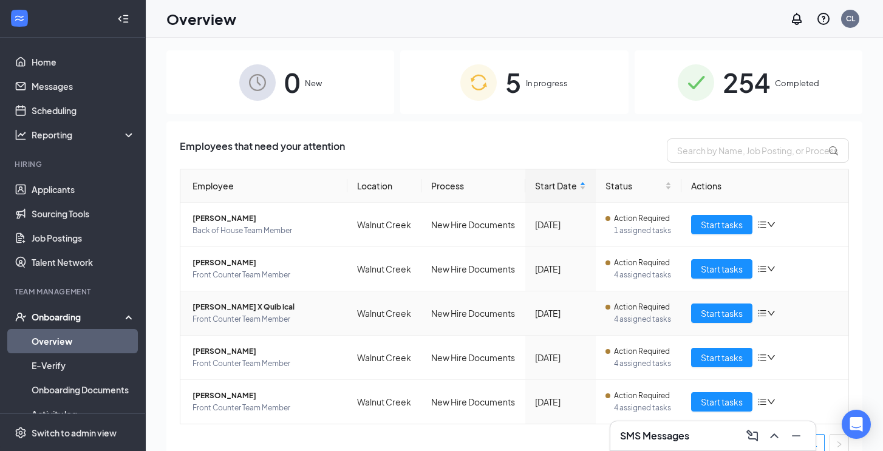
click at [676, 71] on div "254 Completed" at bounding box center [749, 82] width 228 height 64
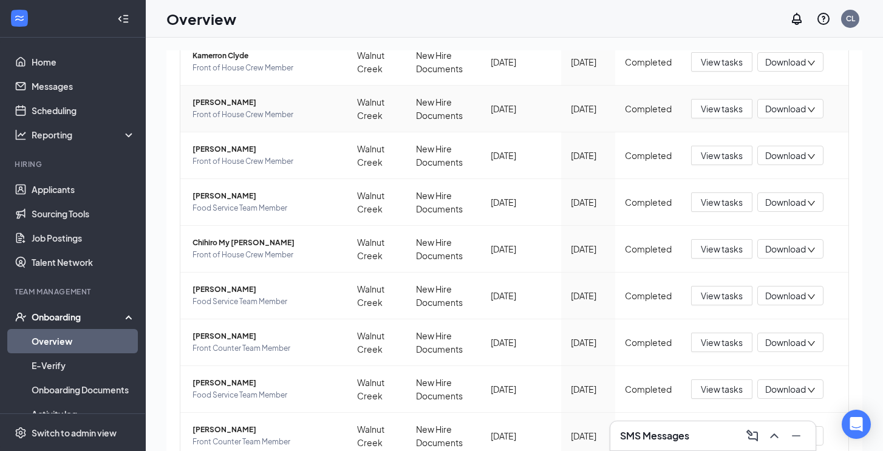
scroll to position [276, 0]
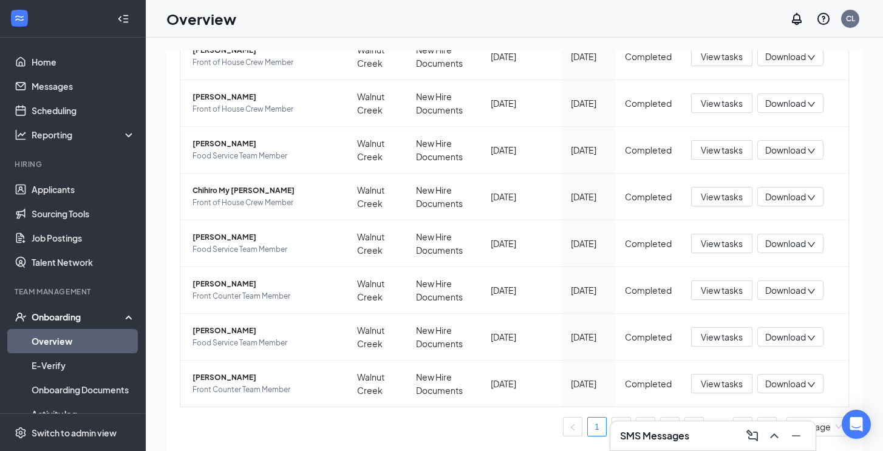
click at [800, 434] on icon "Minimize" at bounding box center [796, 436] width 15 height 15
click at [744, 426] on link "26" at bounding box center [743, 427] width 18 height 18
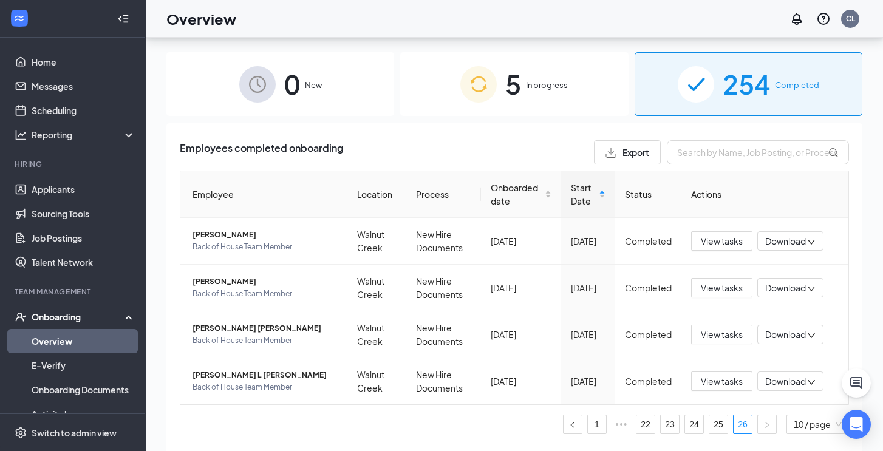
scroll to position [55, 0]
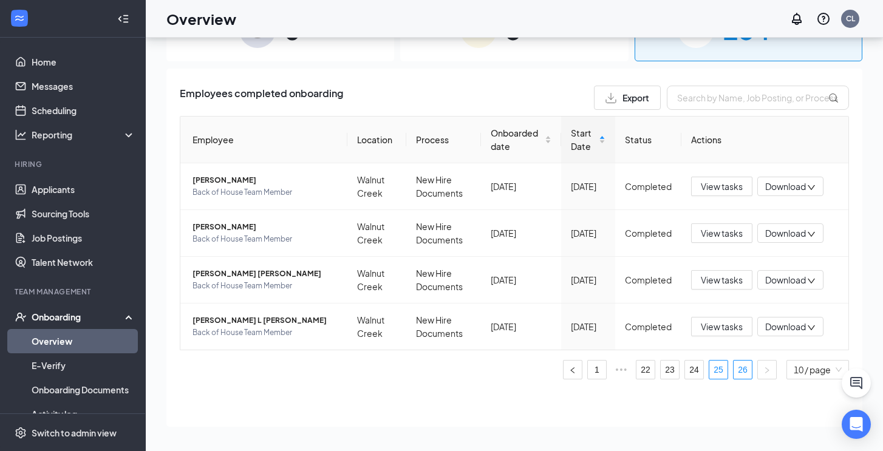
click at [720, 372] on link "25" at bounding box center [718, 370] width 18 height 18
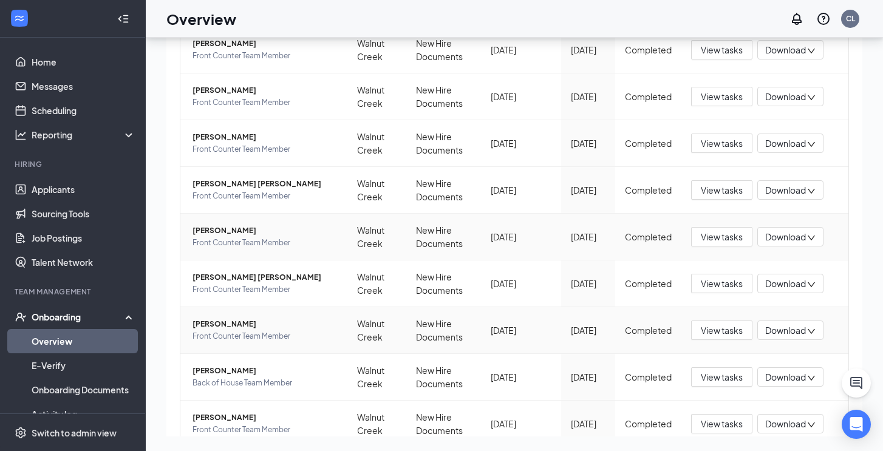
scroll to position [276, 0]
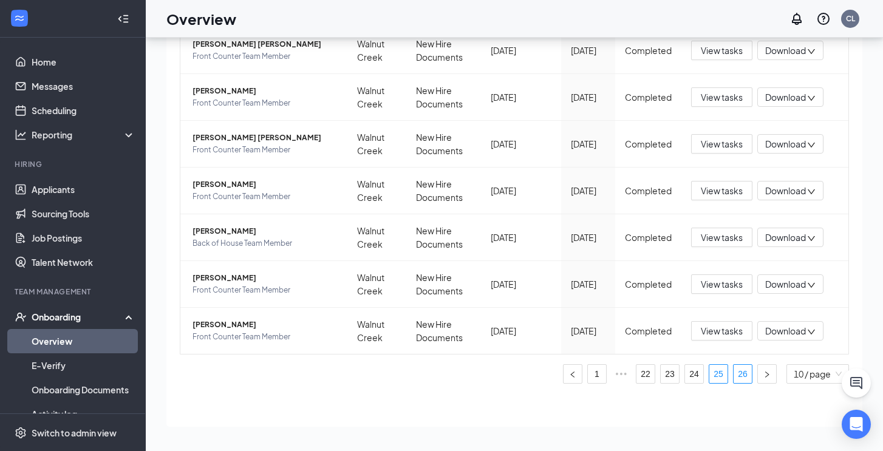
click at [741, 375] on link "26" at bounding box center [743, 374] width 18 height 18
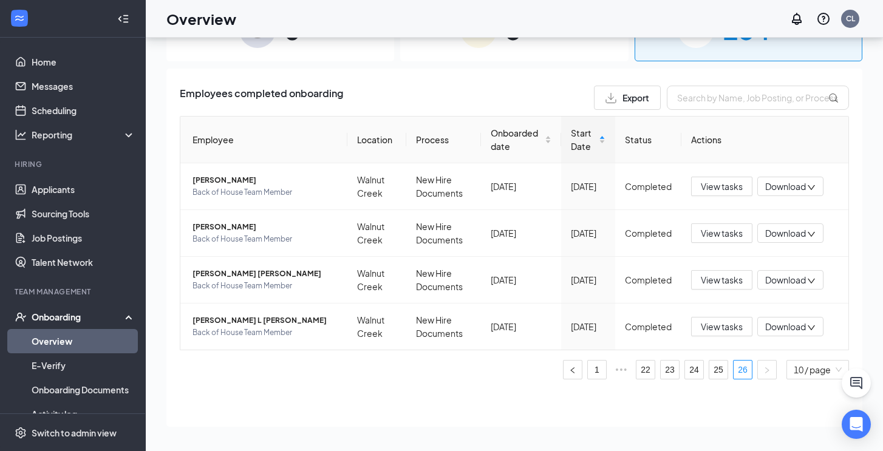
click at [526, 53] on div "5 In progress" at bounding box center [514, 30] width 228 height 64
